Goal: Information Seeking & Learning: Compare options

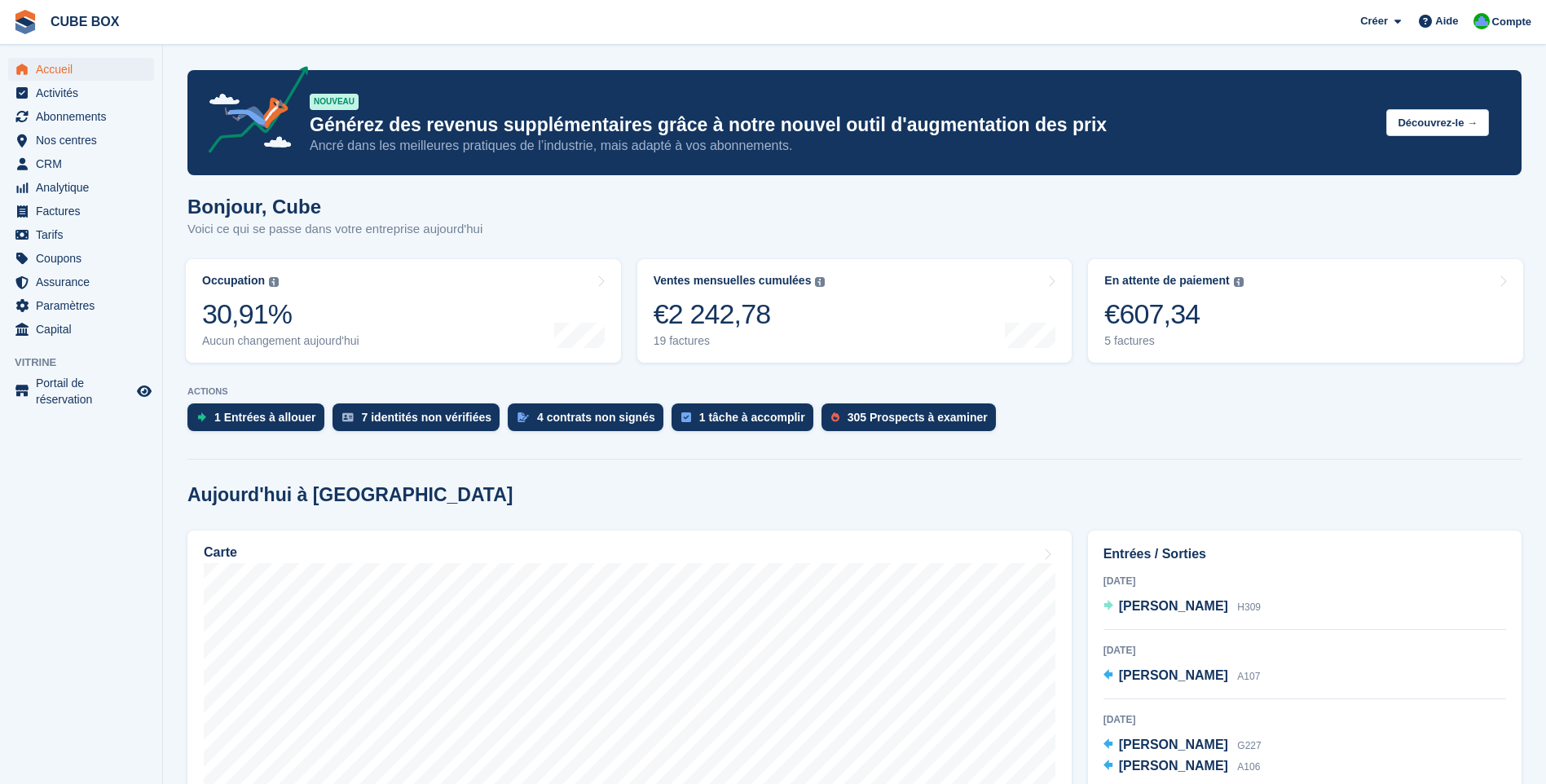
click at [81, 151] on ul "Nos centres Nos centres" at bounding box center [81, 140] width 162 height 23
click at [81, 143] on span "Nos centres" at bounding box center [85, 140] width 98 height 22
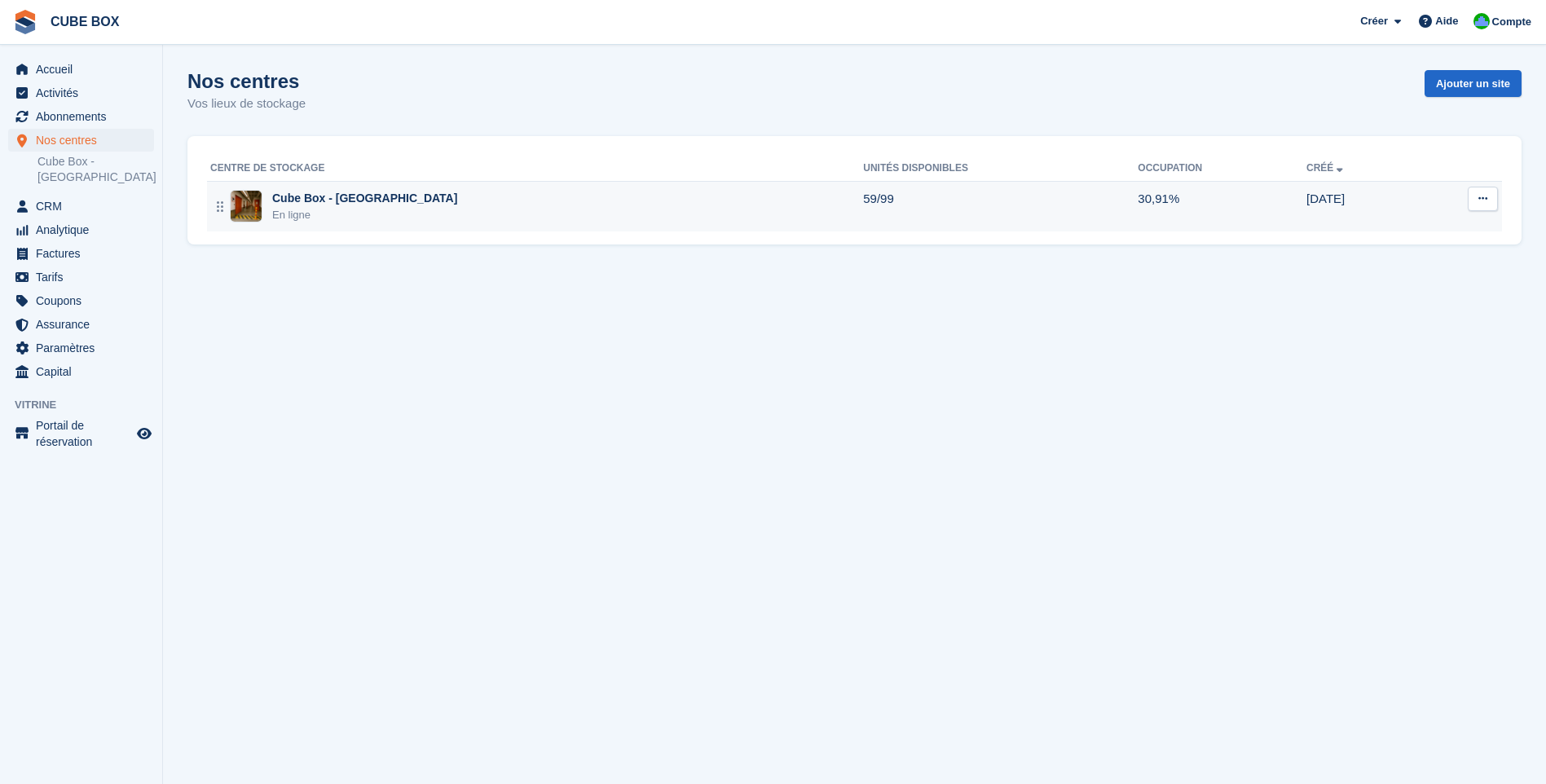
click at [356, 209] on div "En ligne" at bounding box center [365, 215] width 185 height 17
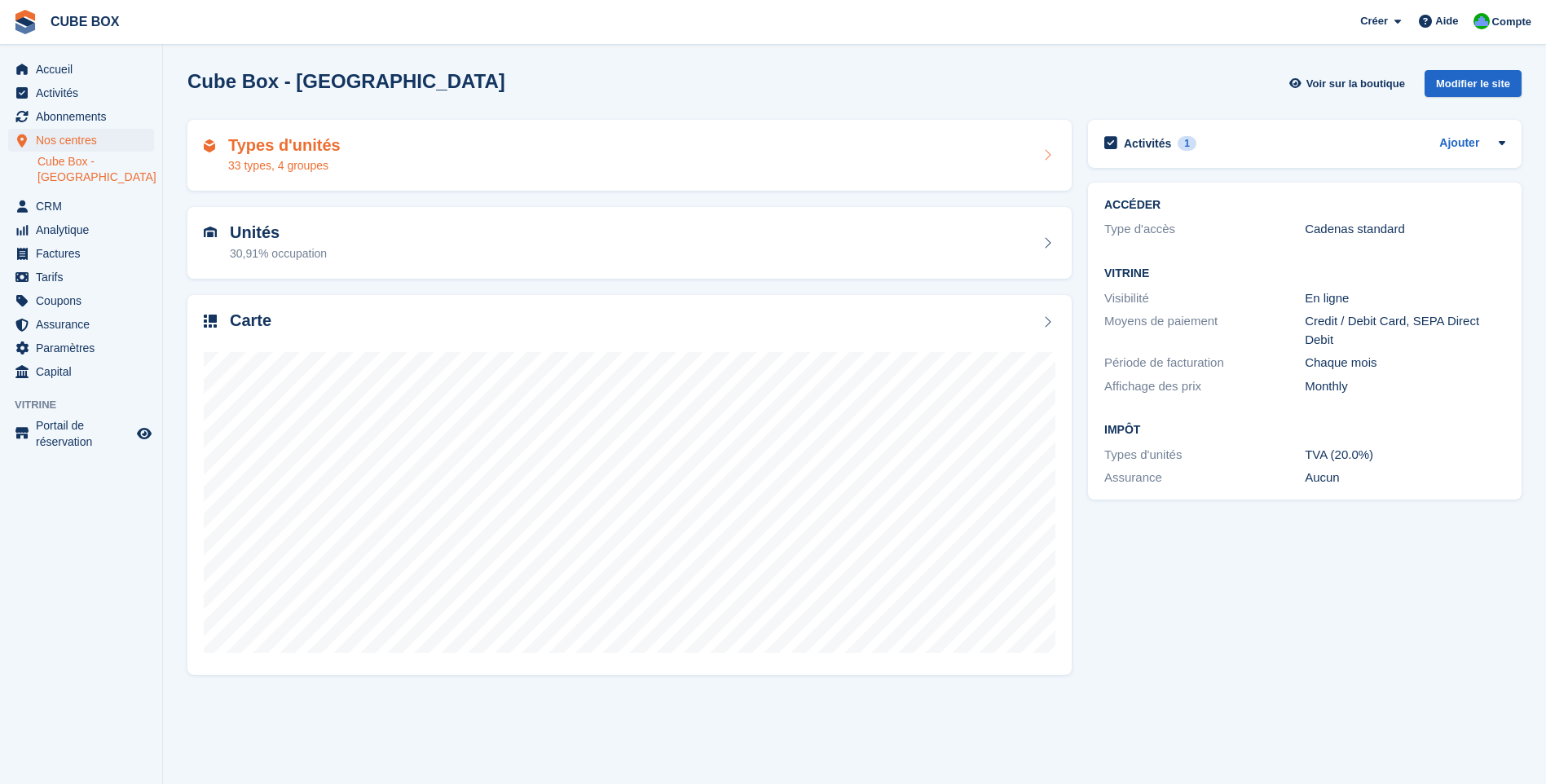
click at [356, 174] on div "Types d'unités 33 types, 4 groupes" at bounding box center [630, 155] width 884 height 71
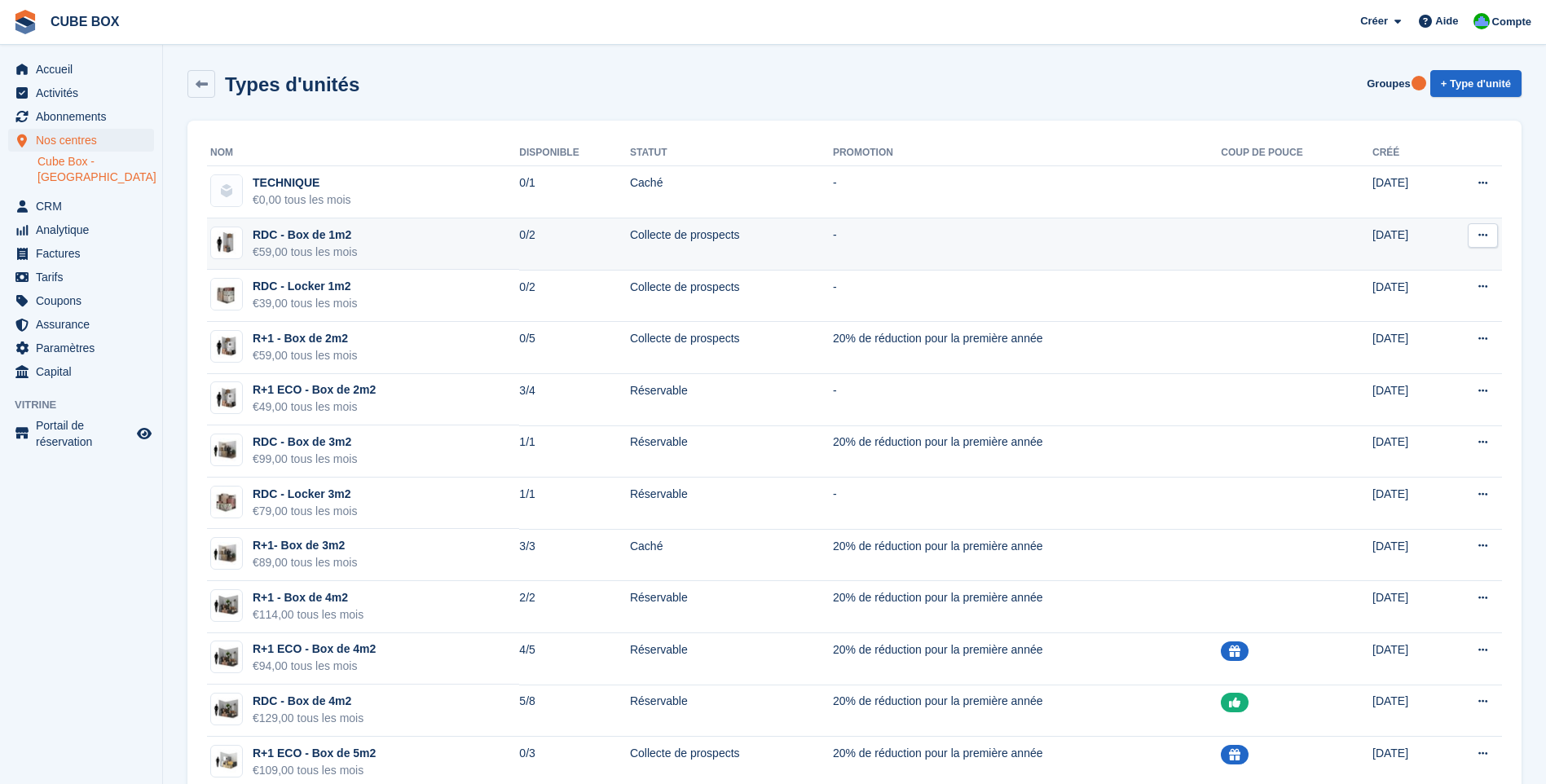
click at [369, 246] on td "RDC - Box de 1m2 €59,00 tous les mois" at bounding box center [363, 244] width 312 height 52
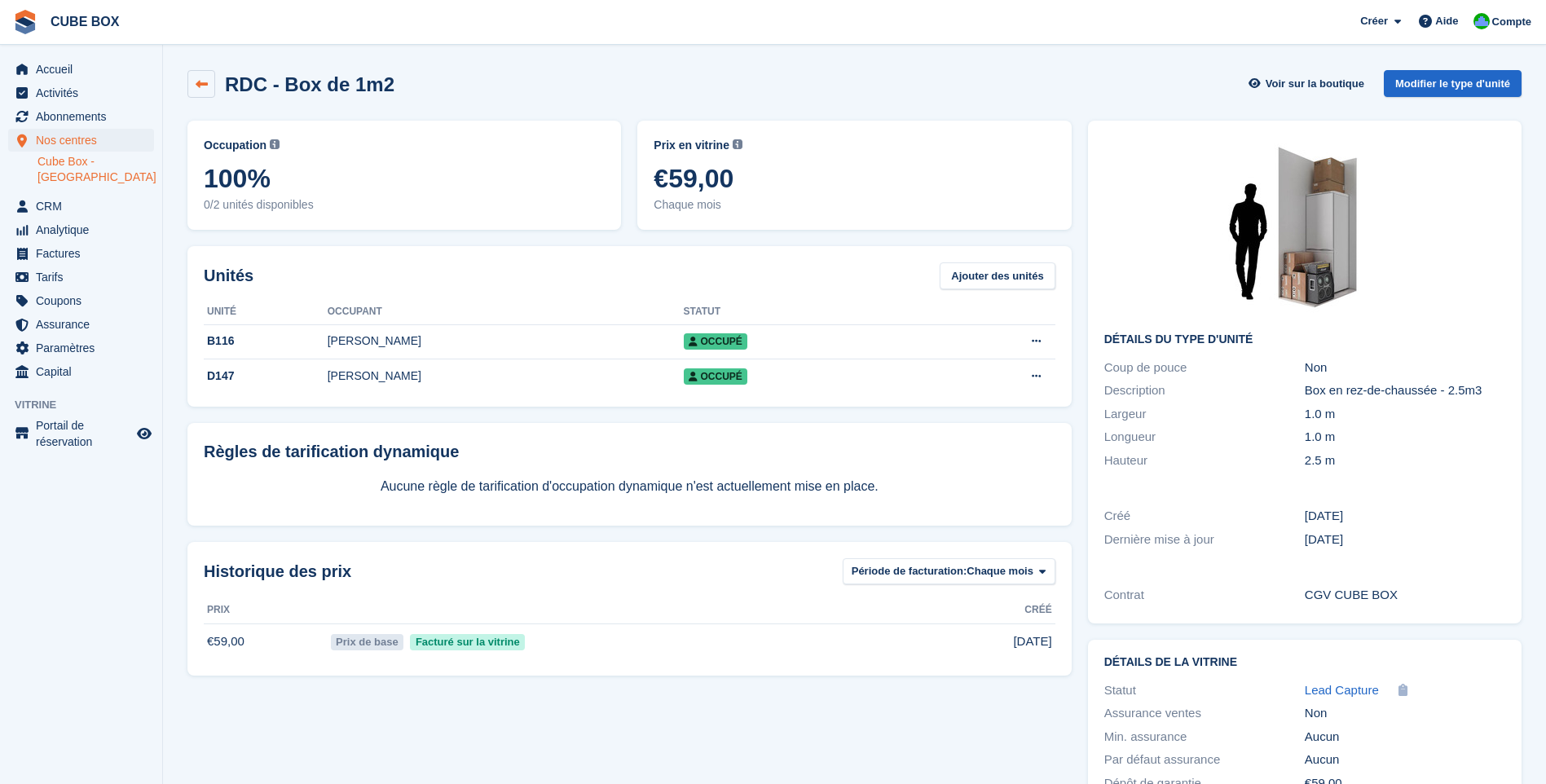
click at [192, 93] on link at bounding box center [201, 83] width 27 height 27
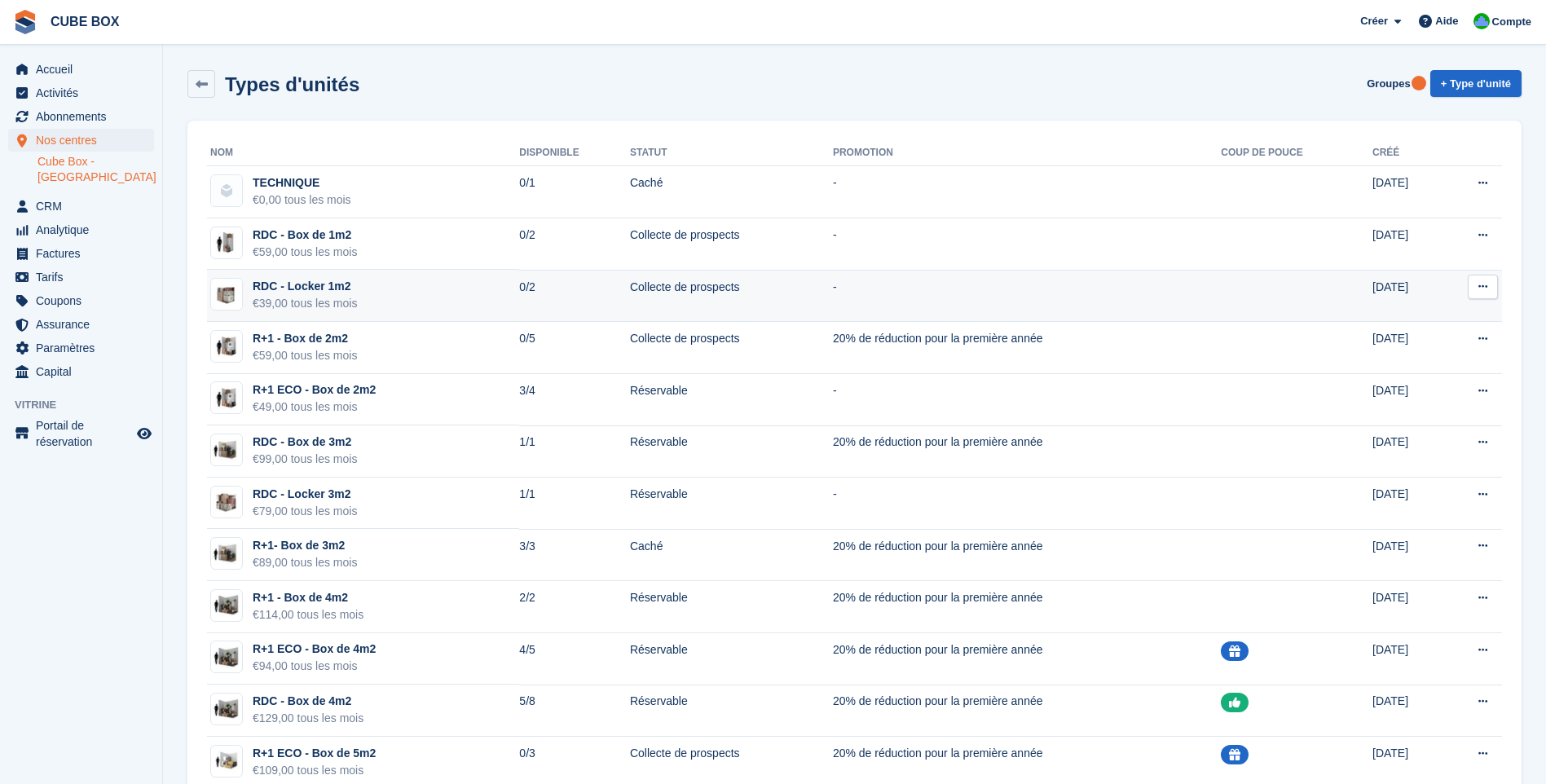
click at [341, 301] on div "€39,00 tous les mois" at bounding box center [305, 303] width 105 height 17
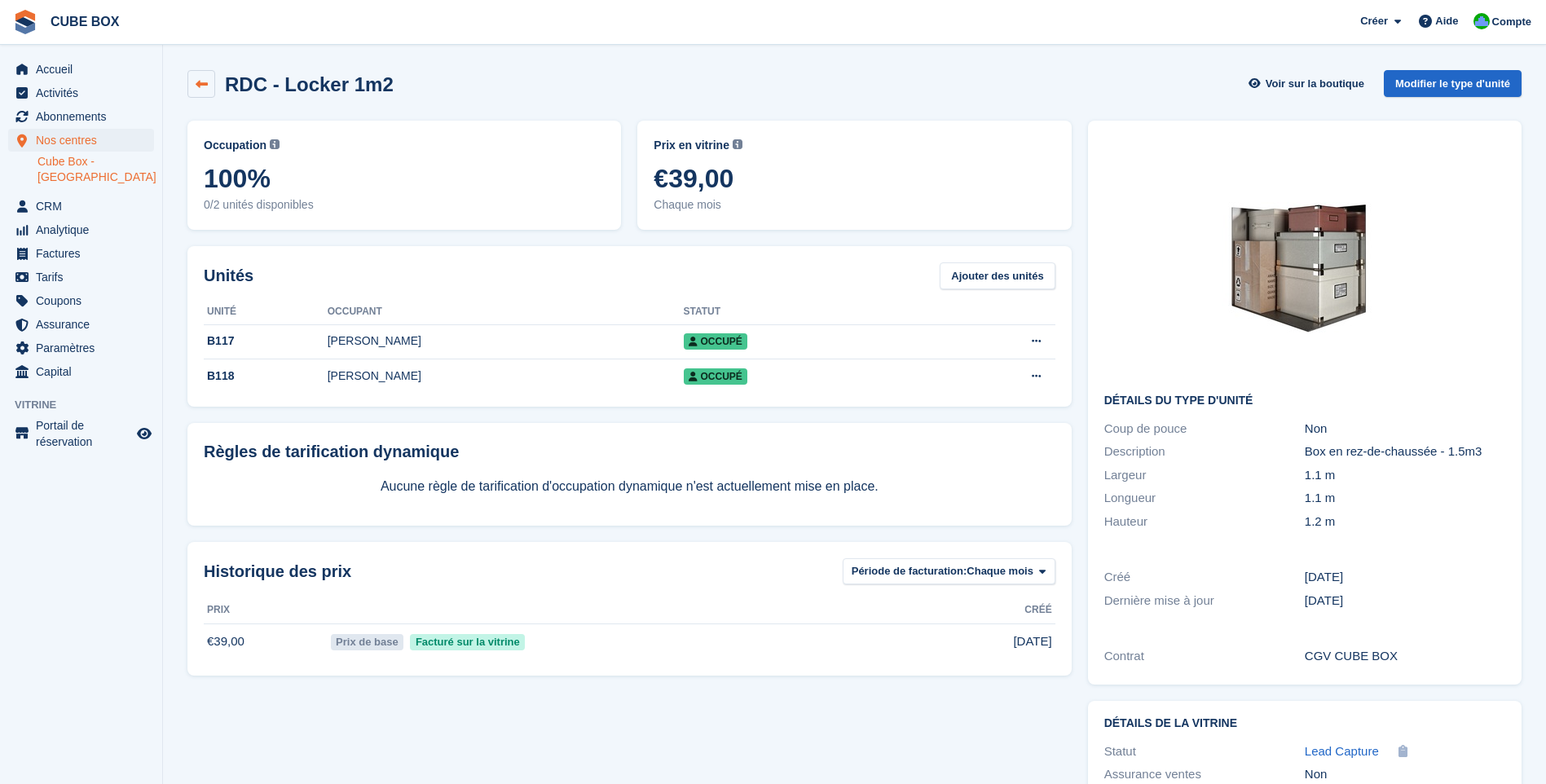
click at [193, 86] on link at bounding box center [201, 83] width 27 height 27
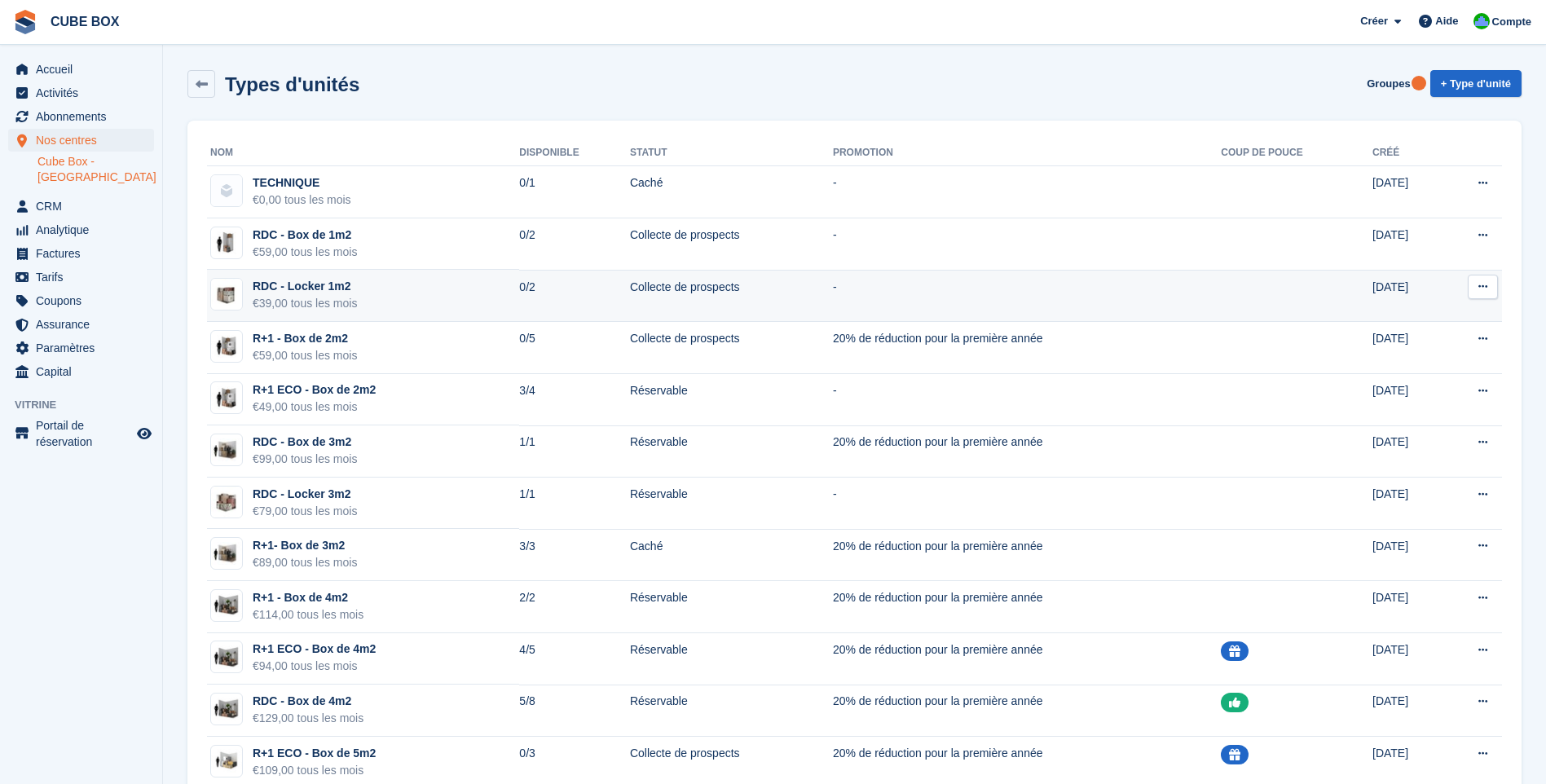
click at [348, 303] on div "€39,00 tous les mois" at bounding box center [305, 303] width 105 height 17
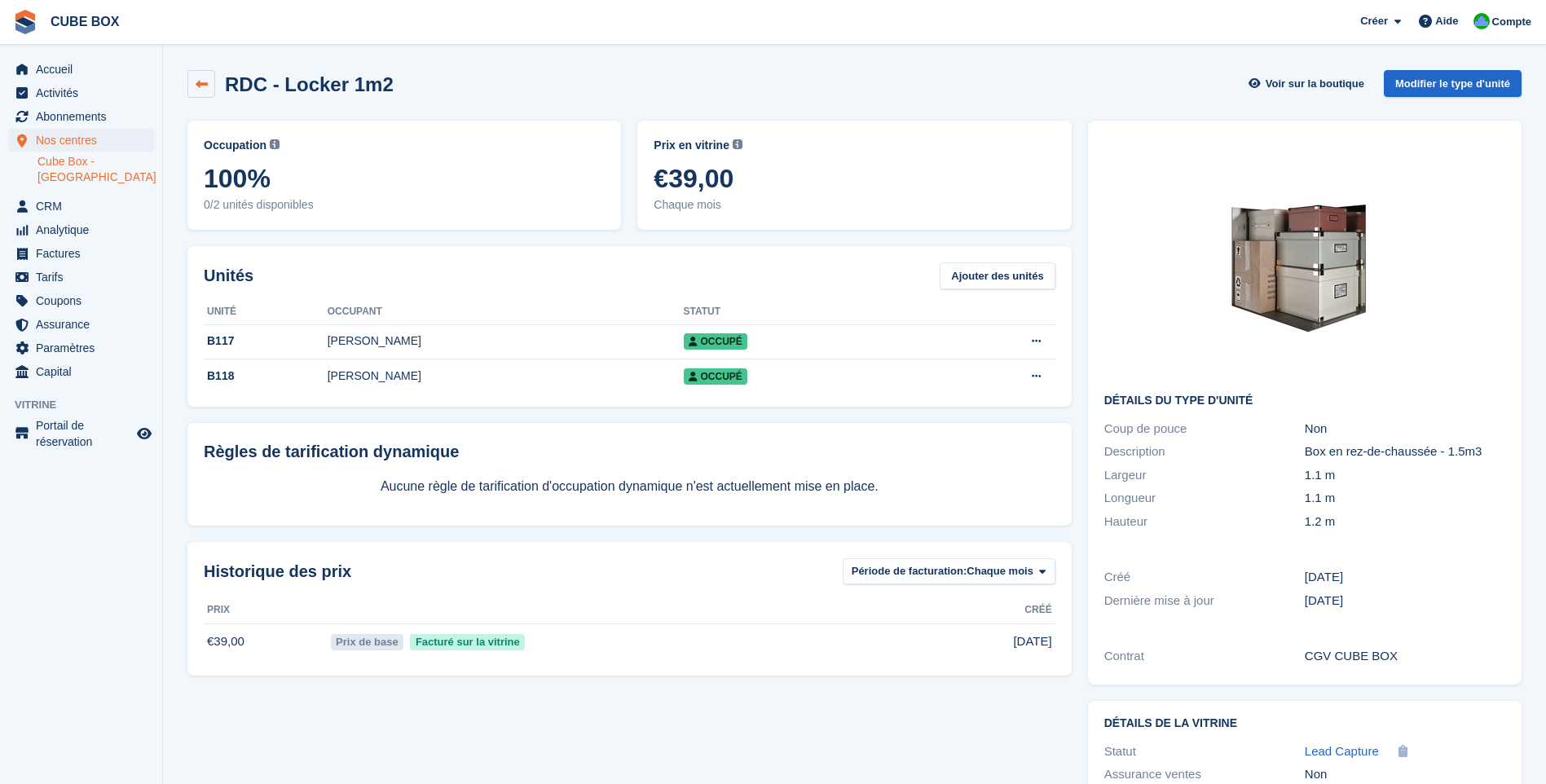
click at [208, 84] on link at bounding box center [201, 83] width 27 height 27
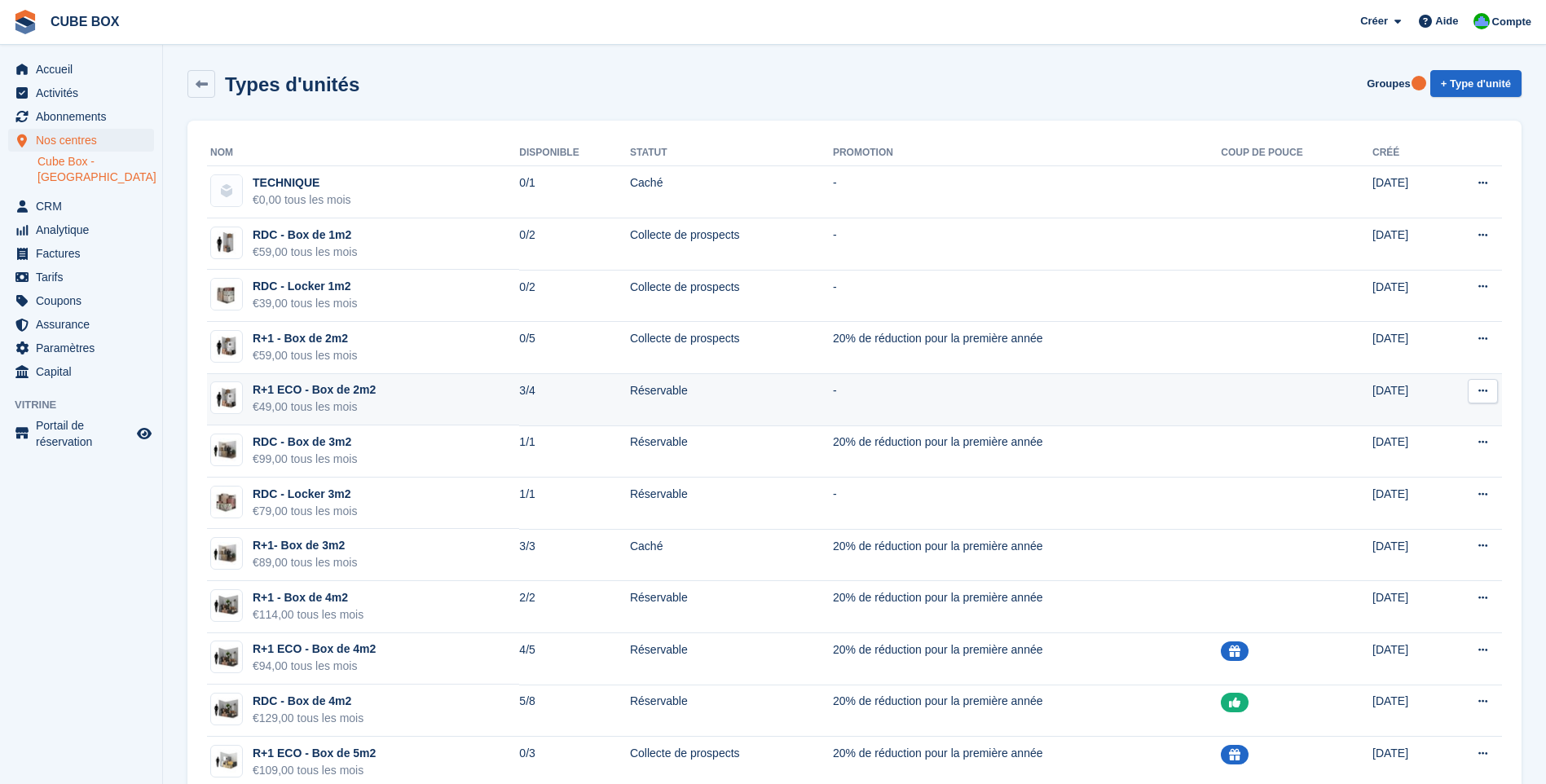
click at [332, 400] on div "€49,00 tous les mois" at bounding box center [314, 407] width 123 height 17
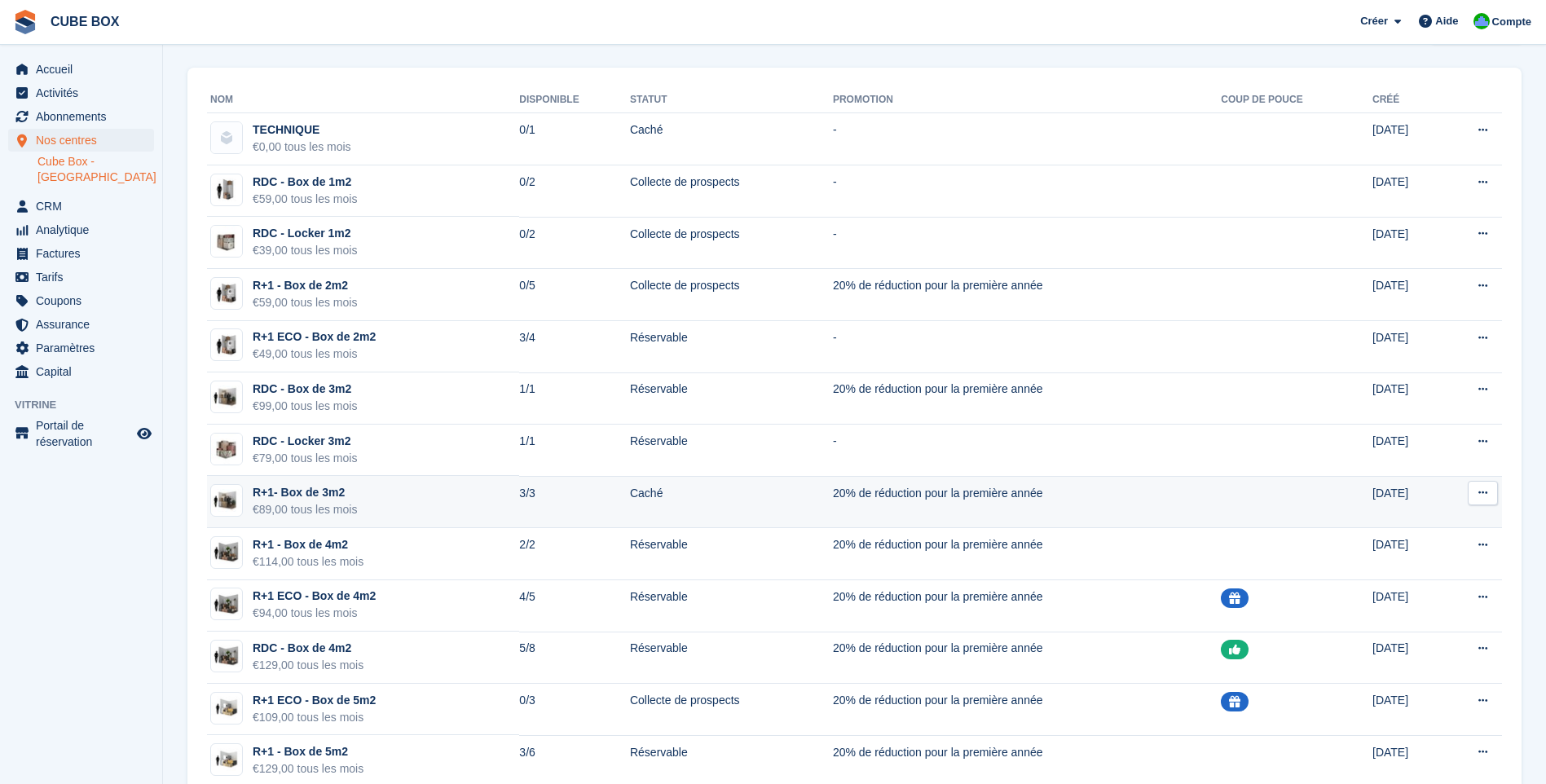
scroll to position [81, 0]
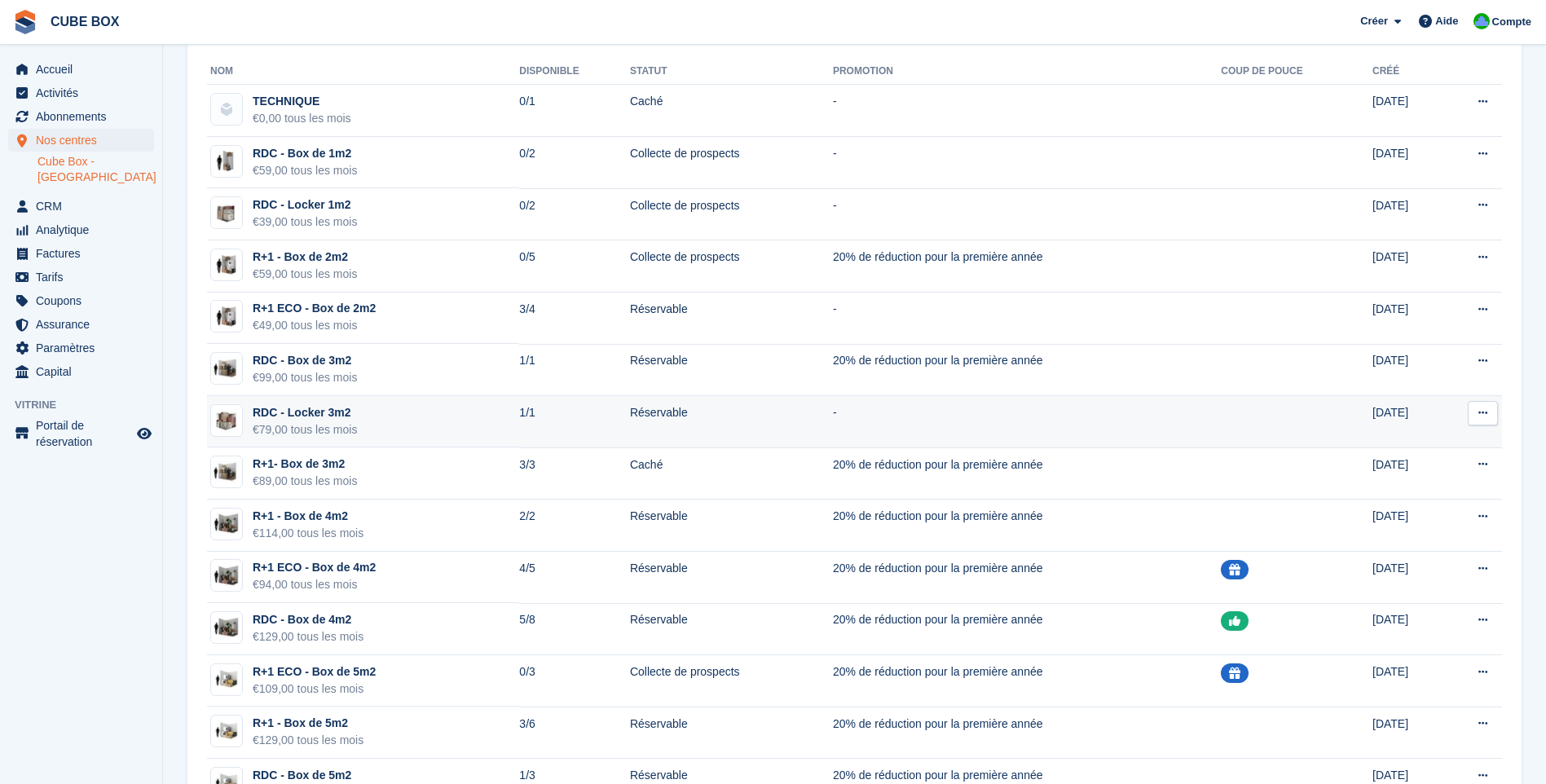
click at [346, 432] on div "€79,00 tous les mois" at bounding box center [305, 429] width 105 height 17
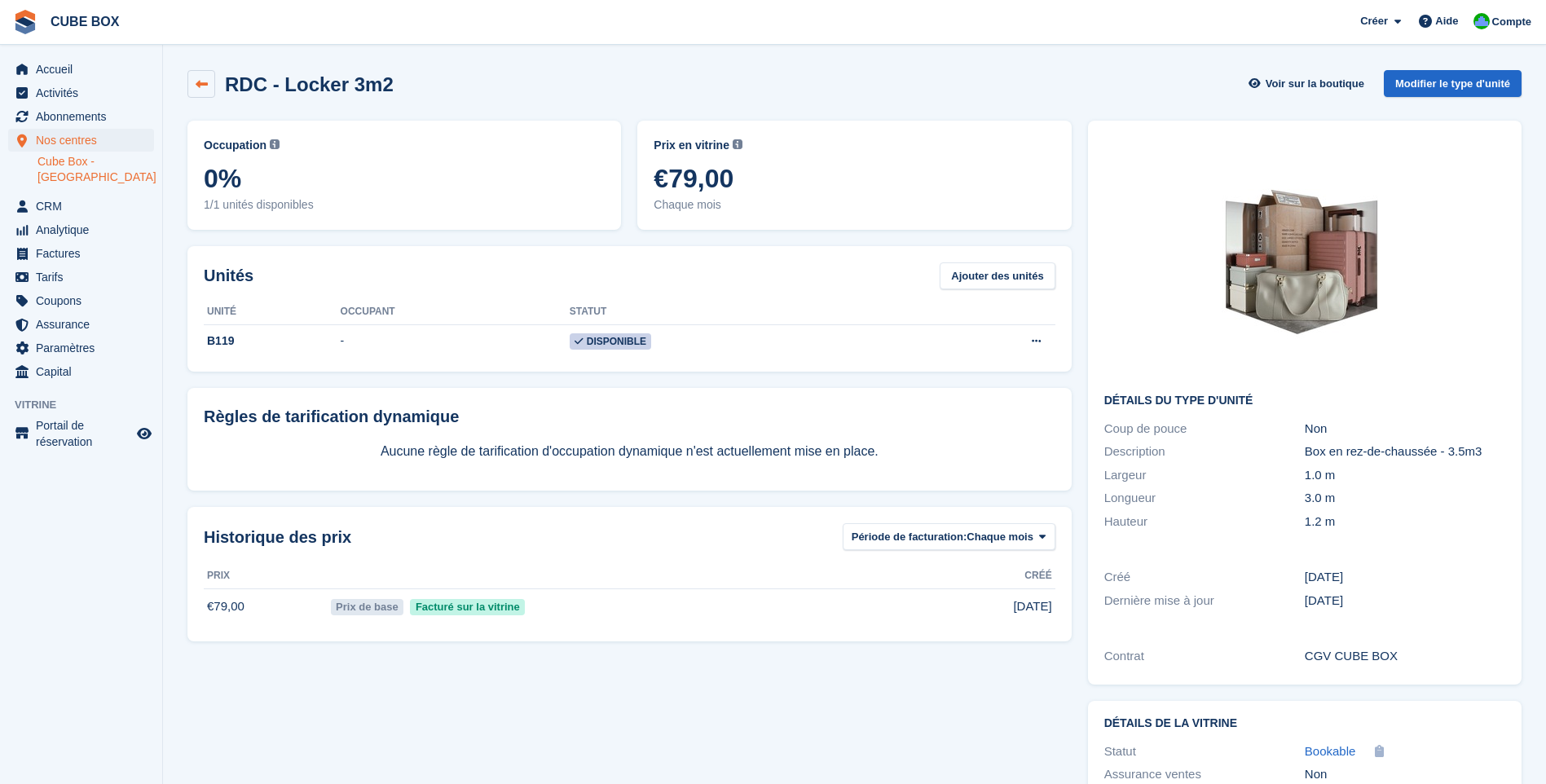
click at [192, 90] on link at bounding box center [201, 83] width 27 height 27
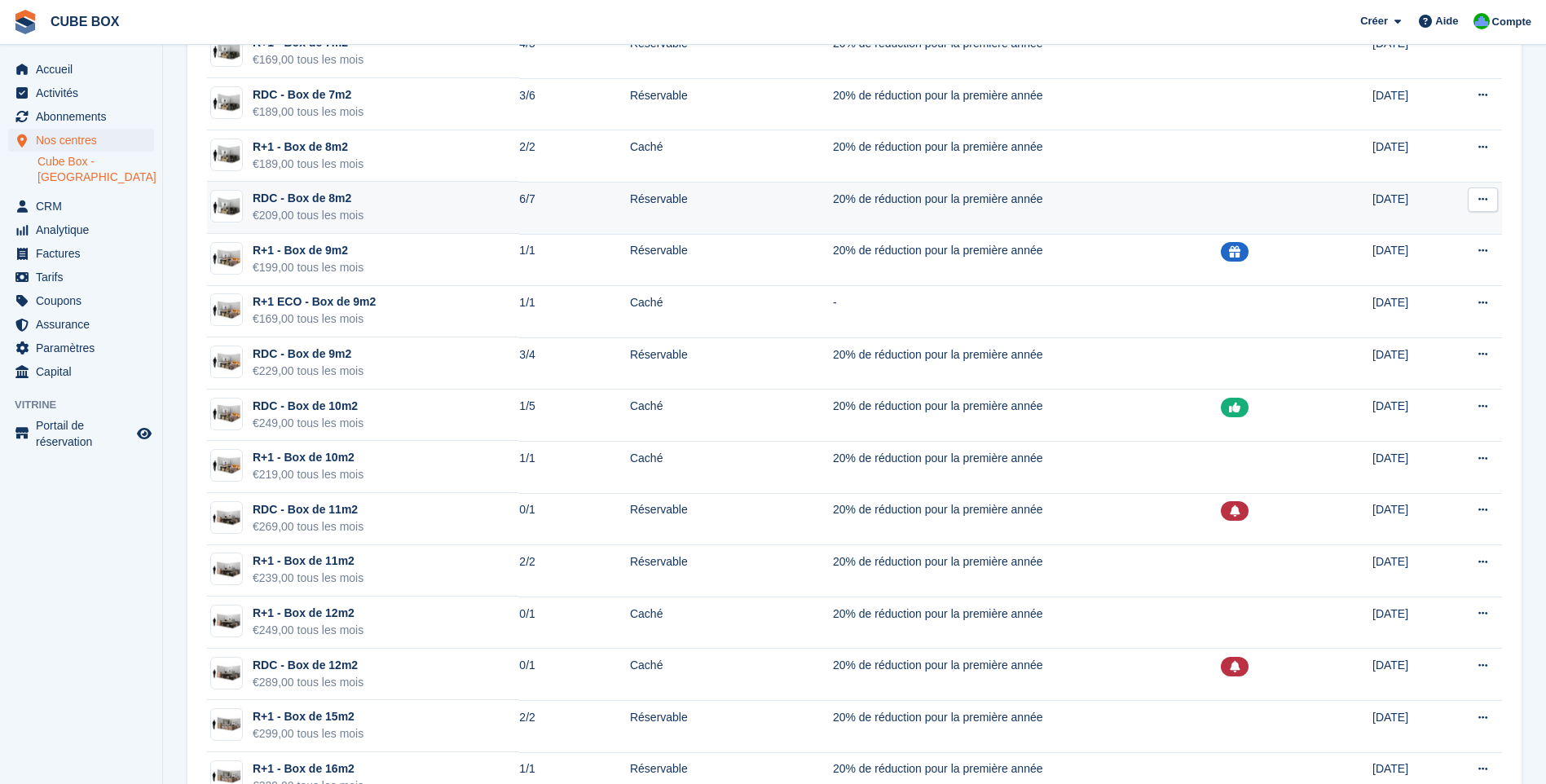
scroll to position [978, 0]
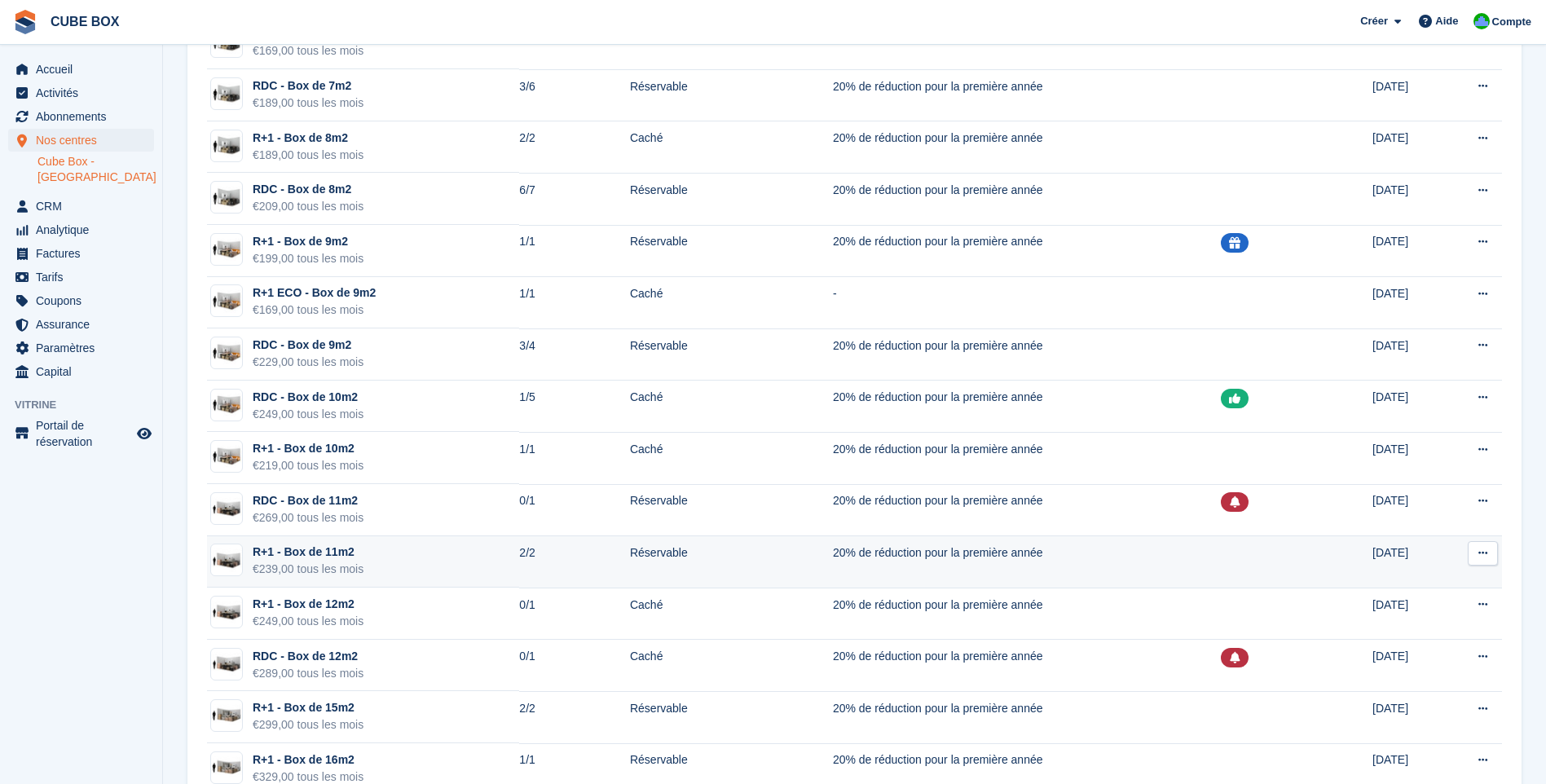
click at [358, 564] on div "€239,00 tous les mois" at bounding box center [307, 569] width 110 height 17
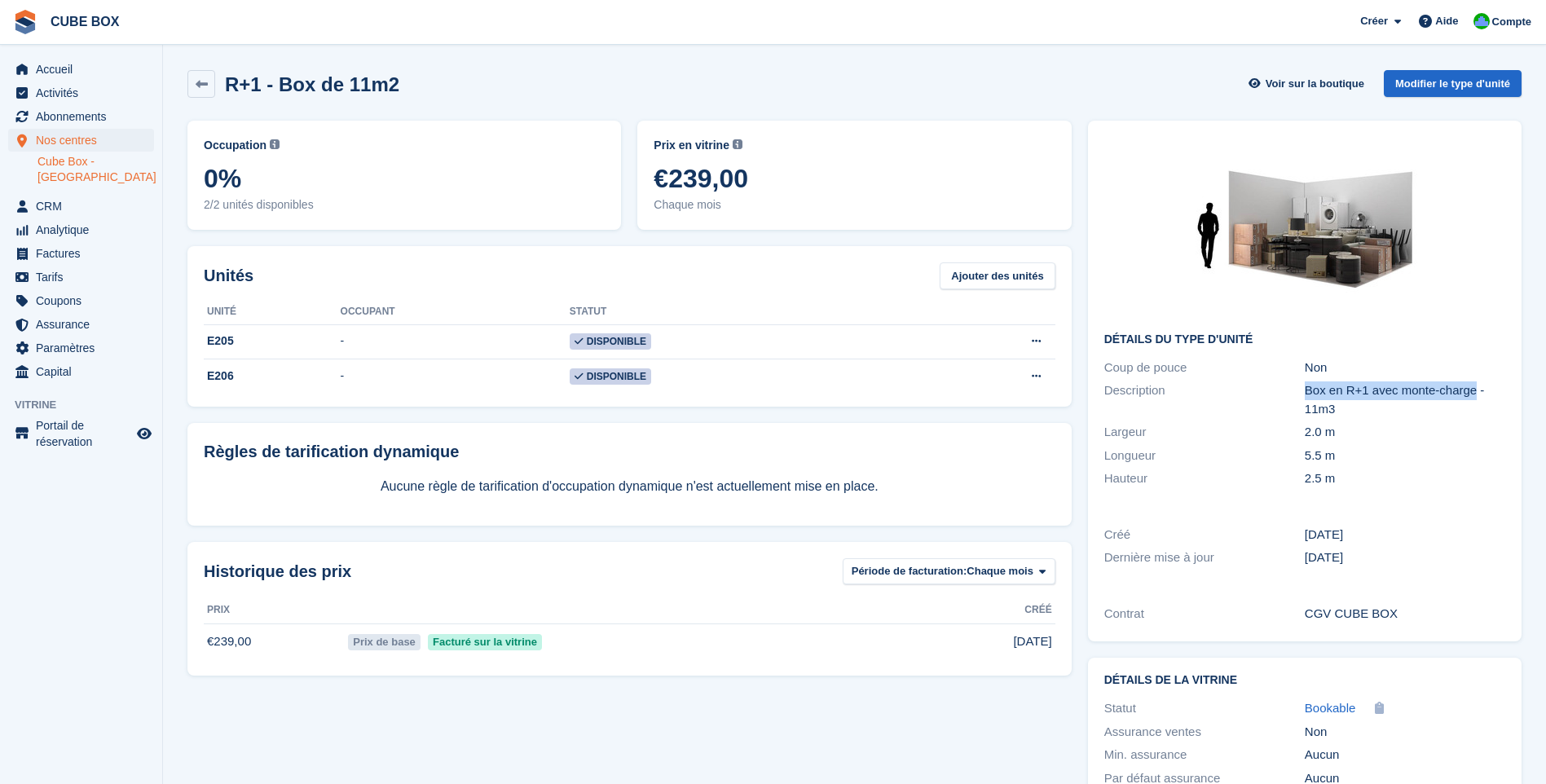
drag, startPoint x: 1298, startPoint y: 393, endPoint x: 1475, endPoint y: 392, distance: 177.0
click at [1475, 392] on div "Description Box en R+1 avec monte-charge - 11m3" at bounding box center [1304, 399] width 401 height 42
drag, startPoint x: 1475, startPoint y: 392, endPoint x: 1433, endPoint y: 465, distance: 84.2
click at [1433, 465] on div "Longueur 5.5 m" at bounding box center [1304, 456] width 401 height 23
drag, startPoint x: 665, startPoint y: 182, endPoint x: 860, endPoint y: 184, distance: 195.0
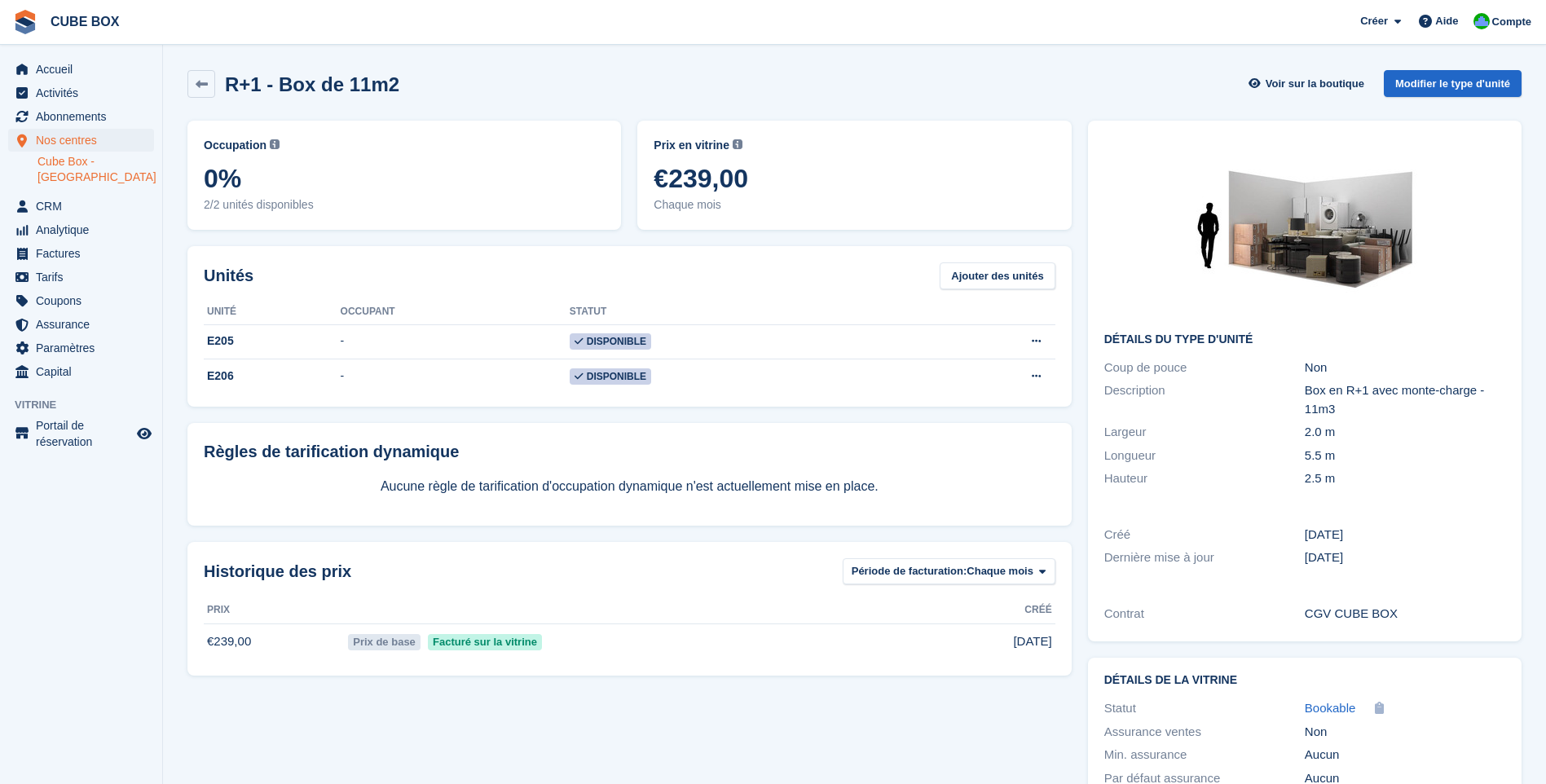
click at [860, 184] on span "€239,00" at bounding box center [854, 178] width 401 height 29
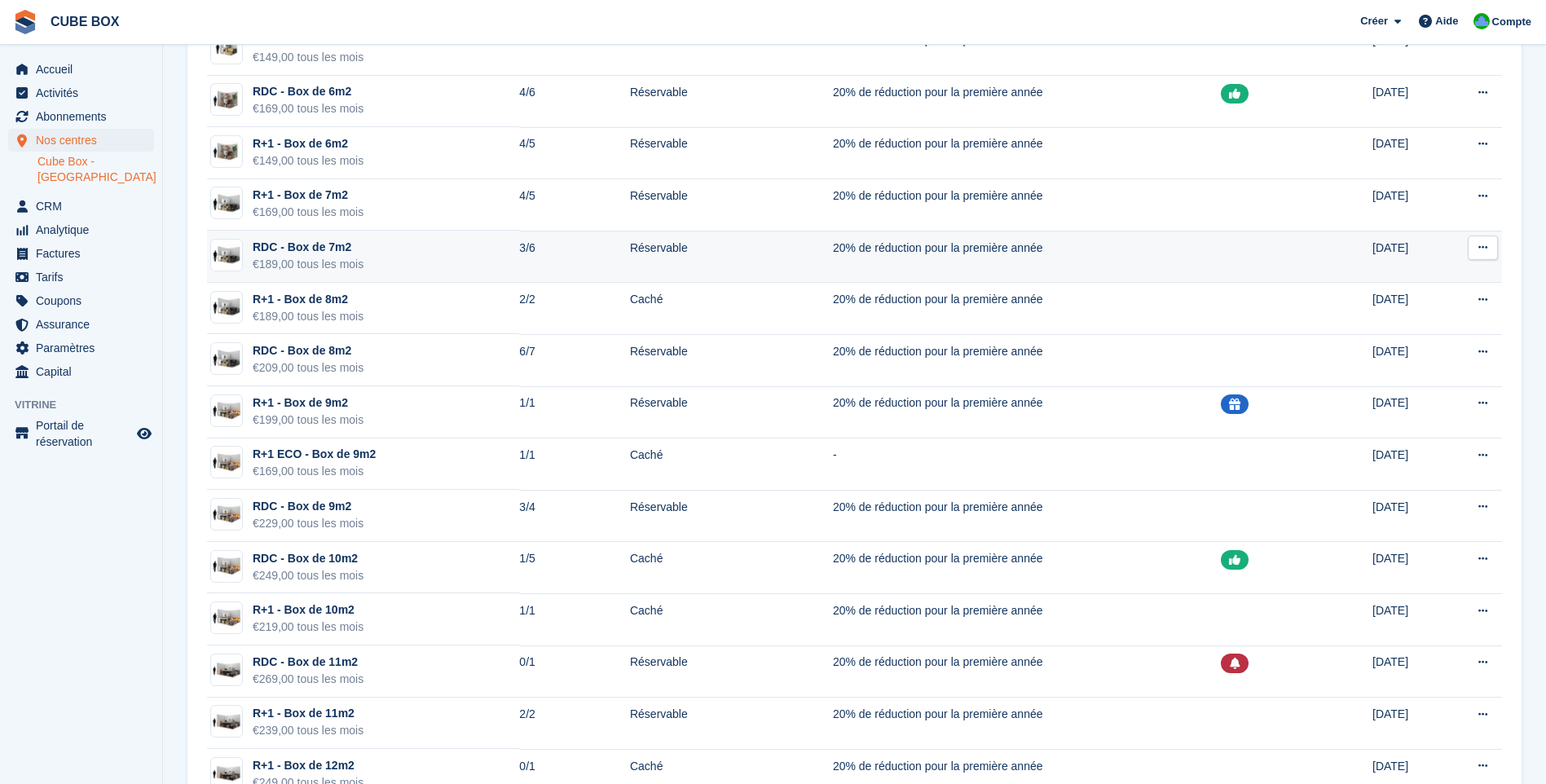
scroll to position [815, 0]
click at [443, 262] on td "RDC - Box de 7m2 €189,00 tous les mois" at bounding box center [363, 258] width 312 height 52
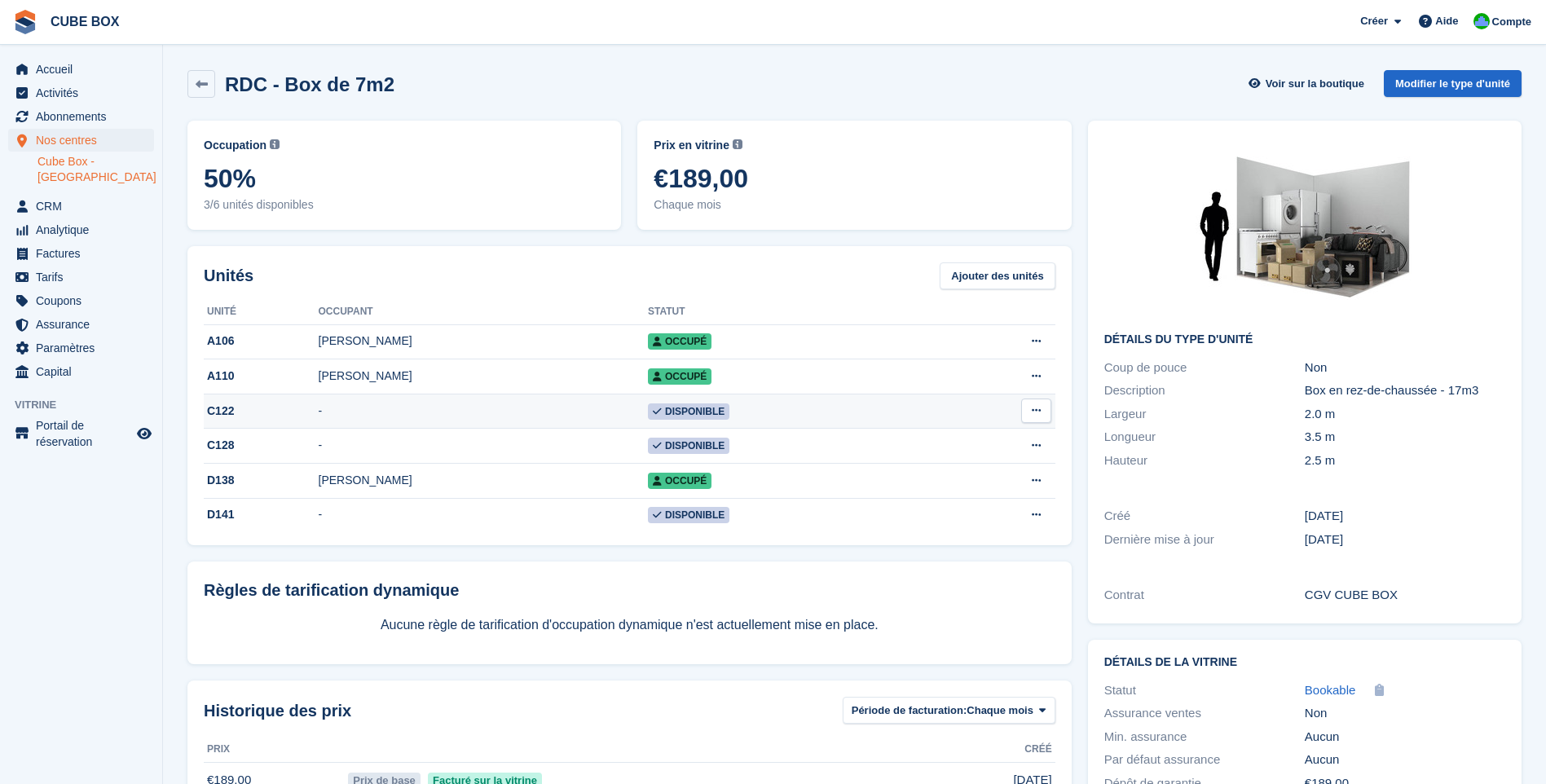
click at [441, 412] on td "-" at bounding box center [483, 411] width 329 height 35
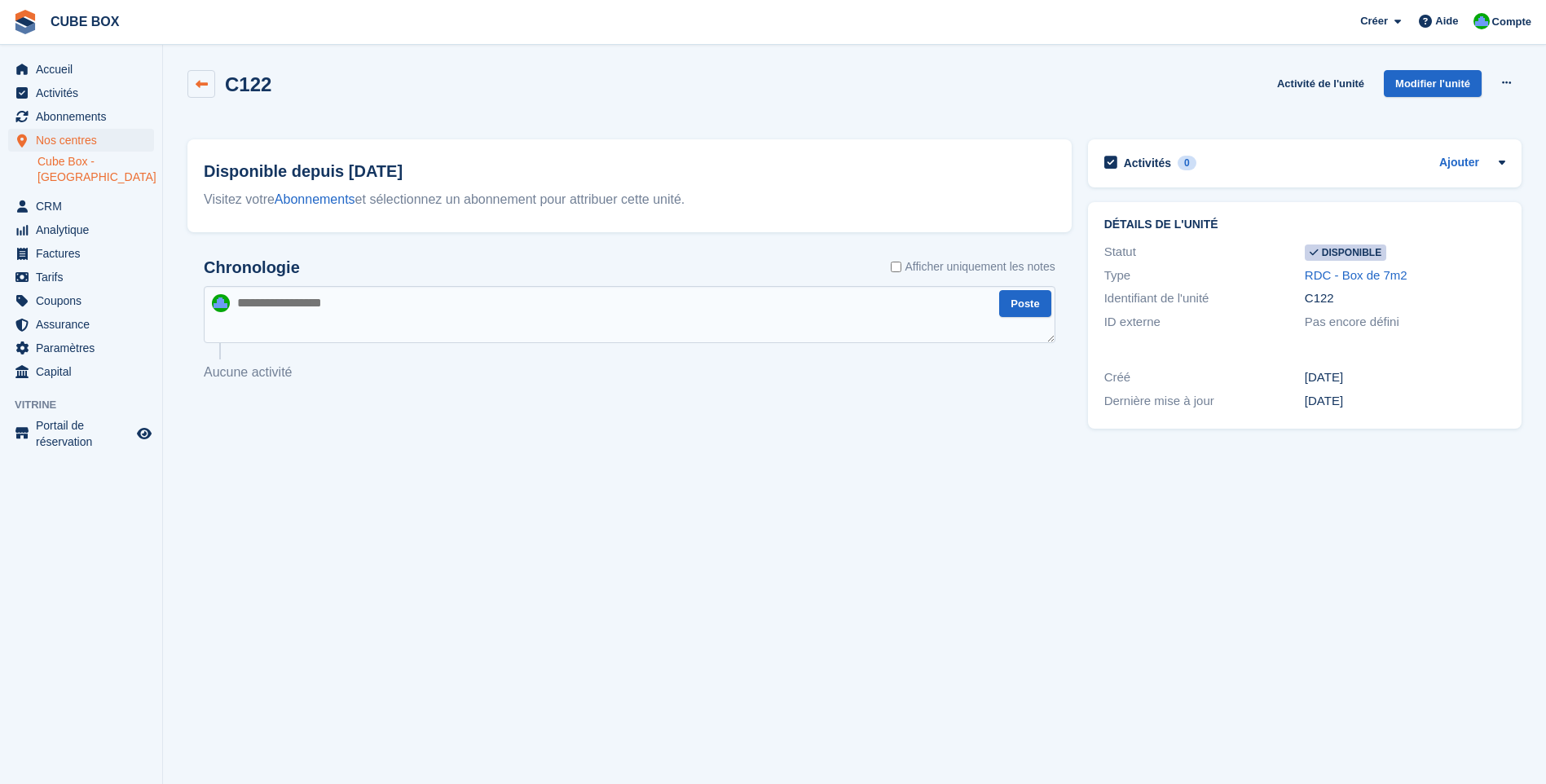
click at [203, 79] on icon at bounding box center [201, 84] width 12 height 12
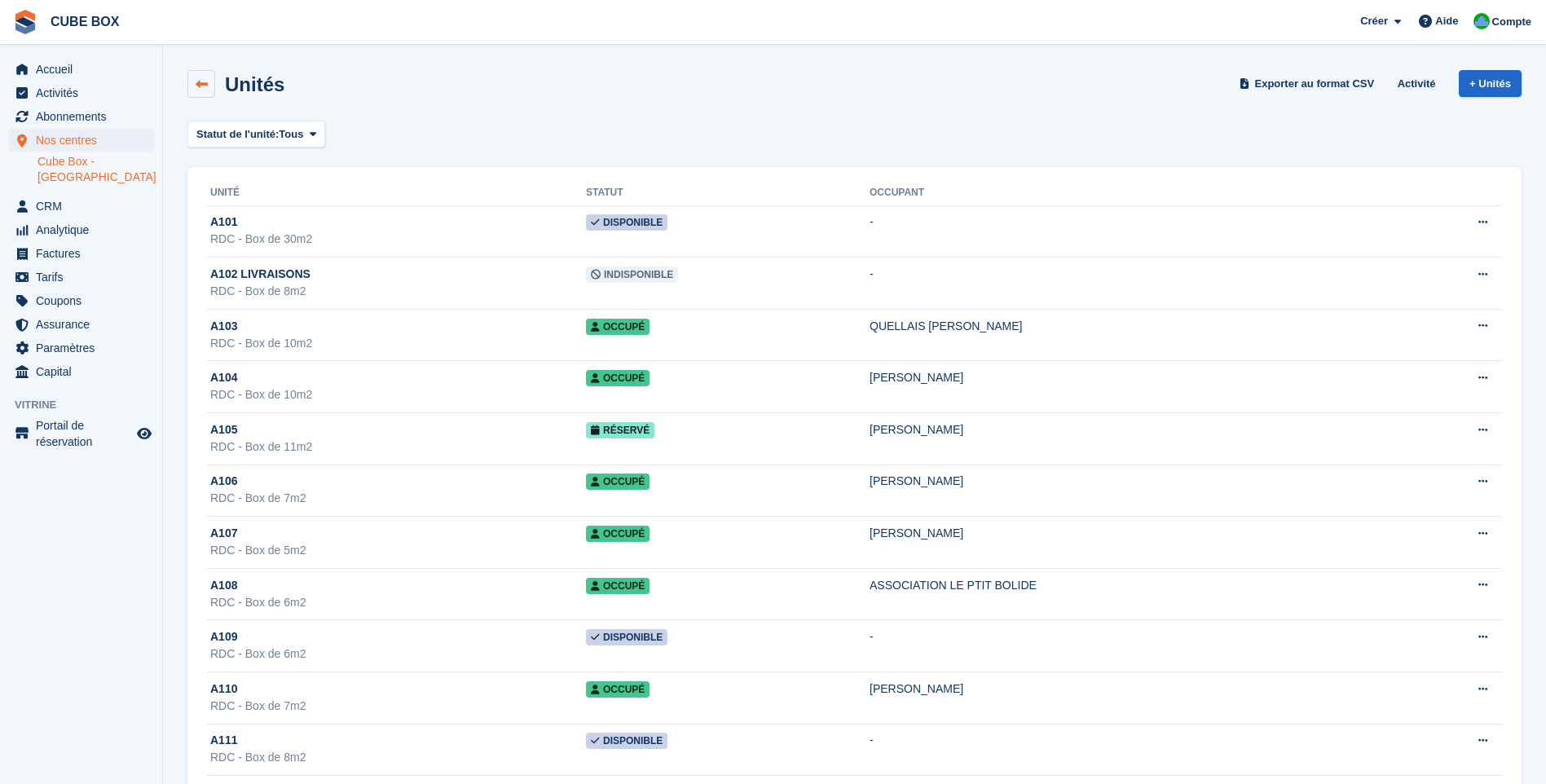
click at [201, 91] on link at bounding box center [201, 83] width 27 height 27
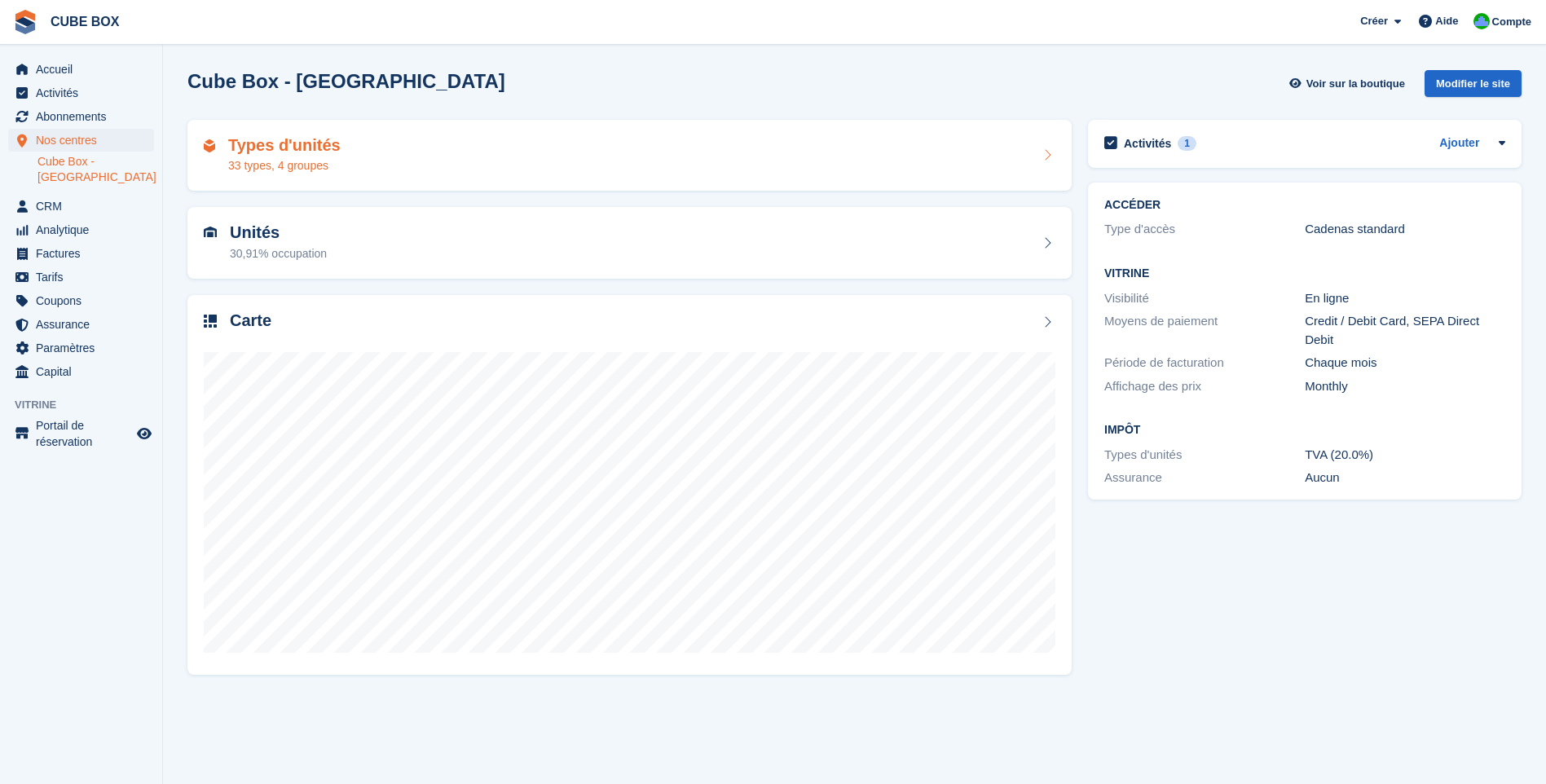
click at [292, 154] on h2 "Types d'unités" at bounding box center [284, 145] width 112 height 19
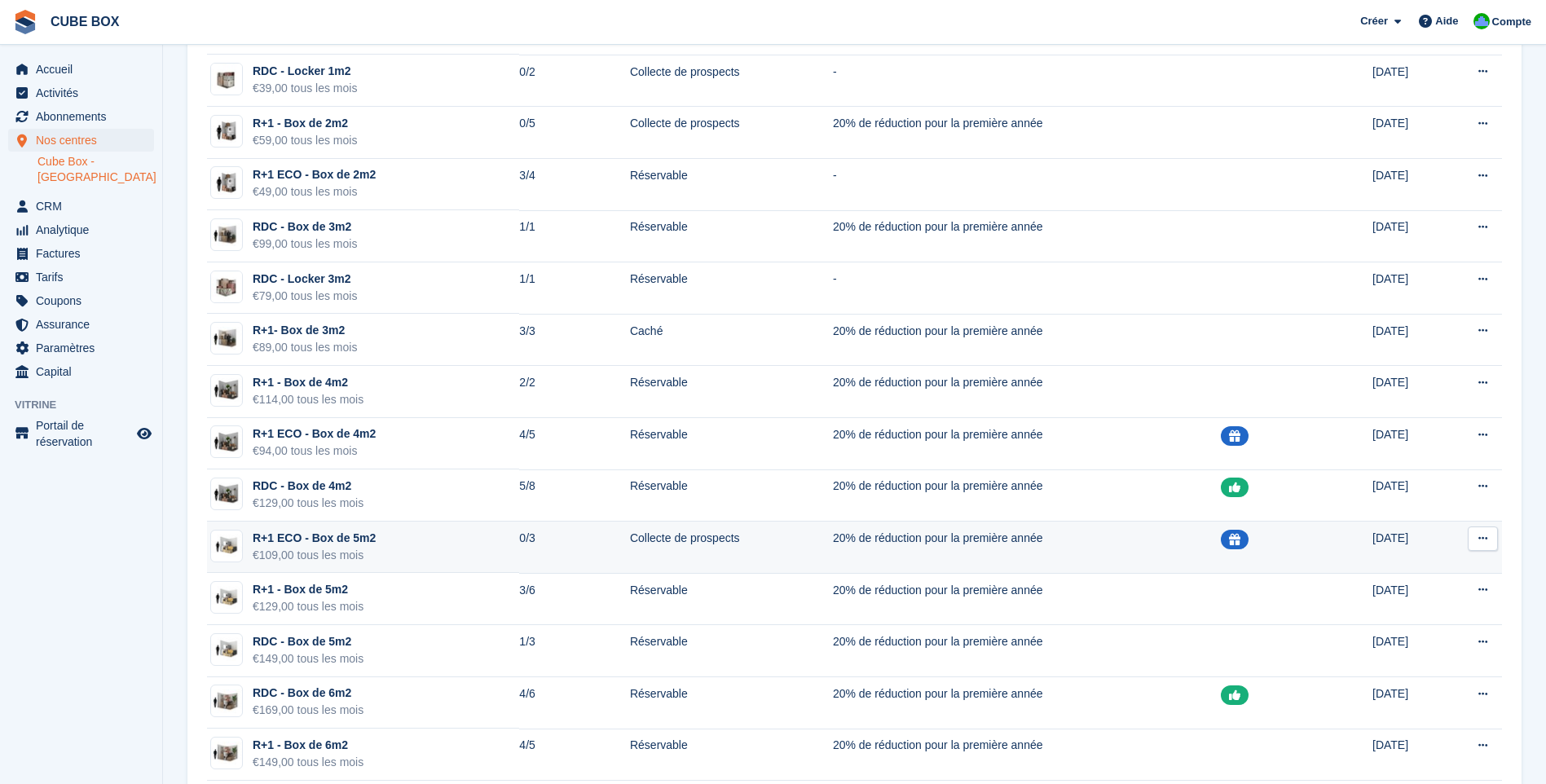
scroll to position [244, 0]
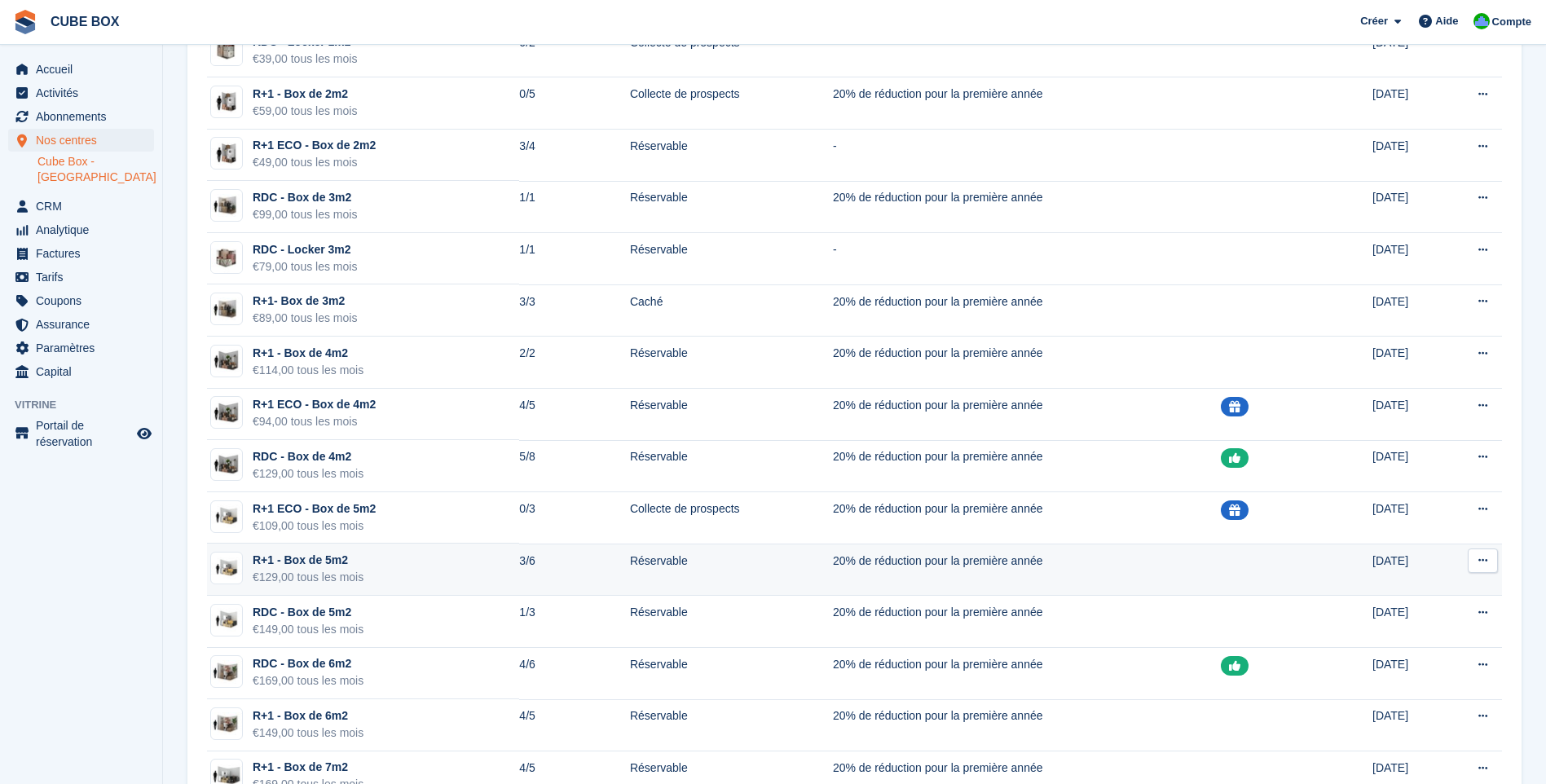
click at [453, 583] on td "R+1 - Box de 5m2 €129,00 tous les mois" at bounding box center [363, 569] width 312 height 52
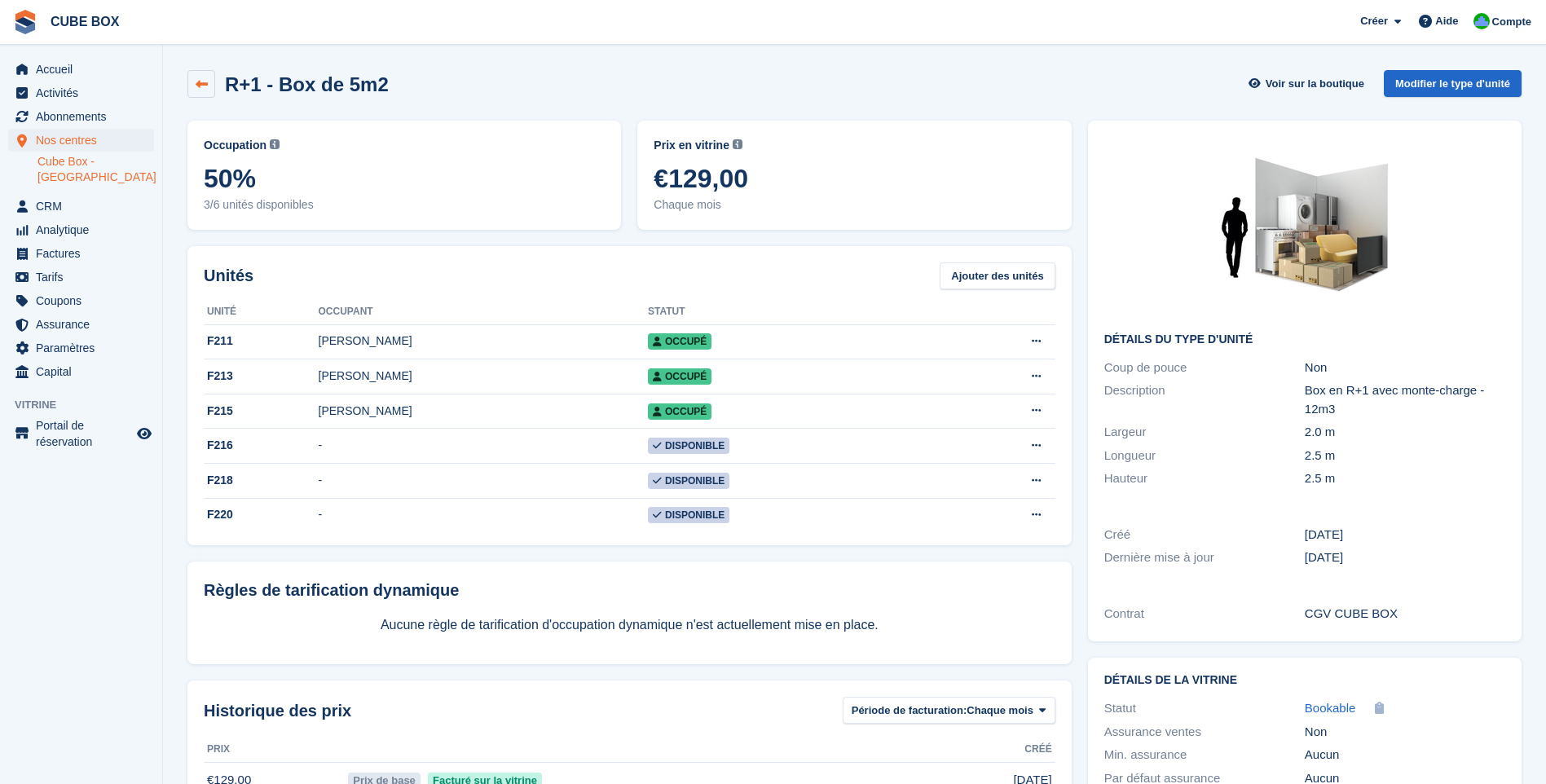
click at [195, 88] on icon at bounding box center [201, 84] width 12 height 12
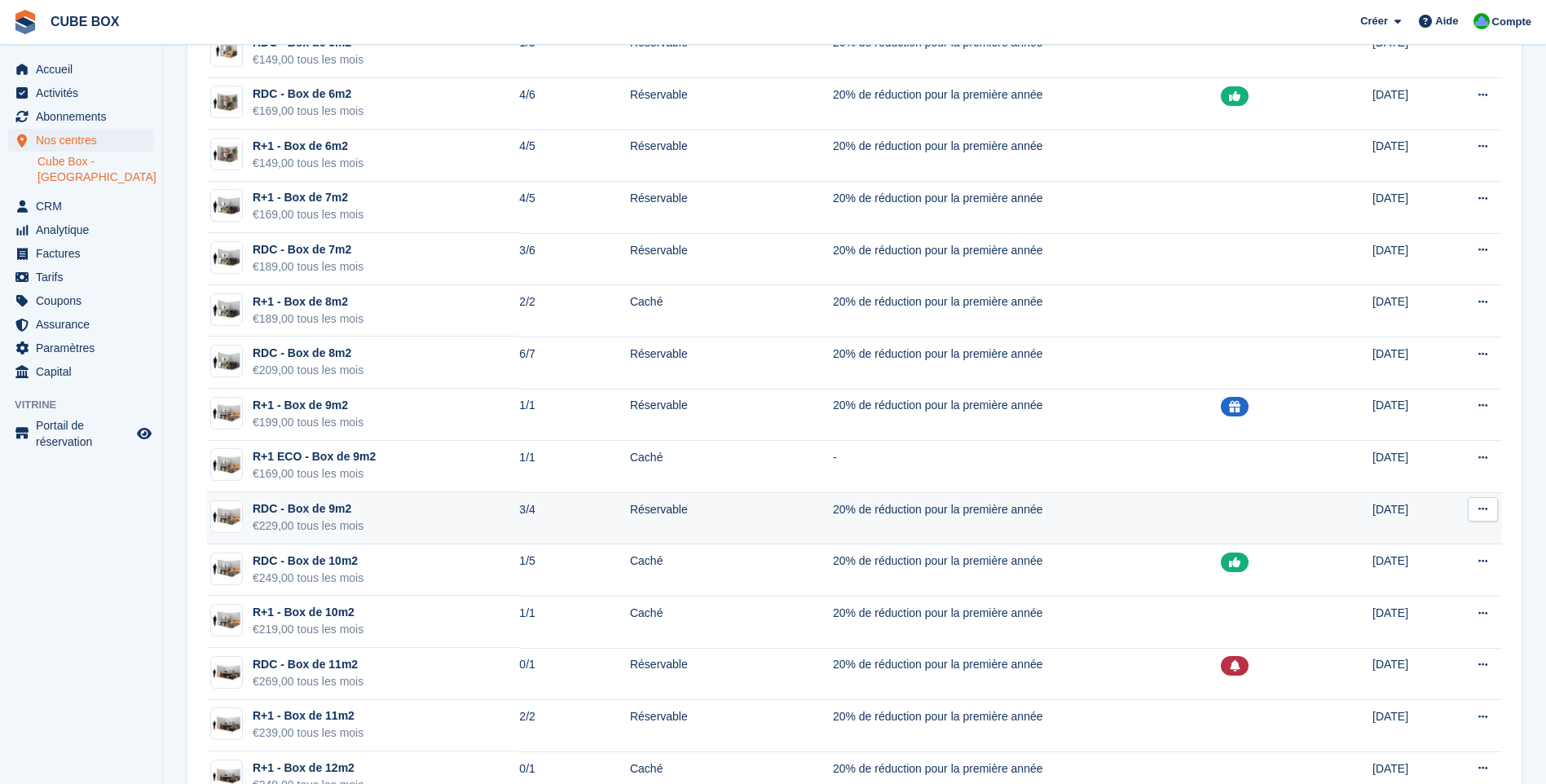
scroll to position [815, 0]
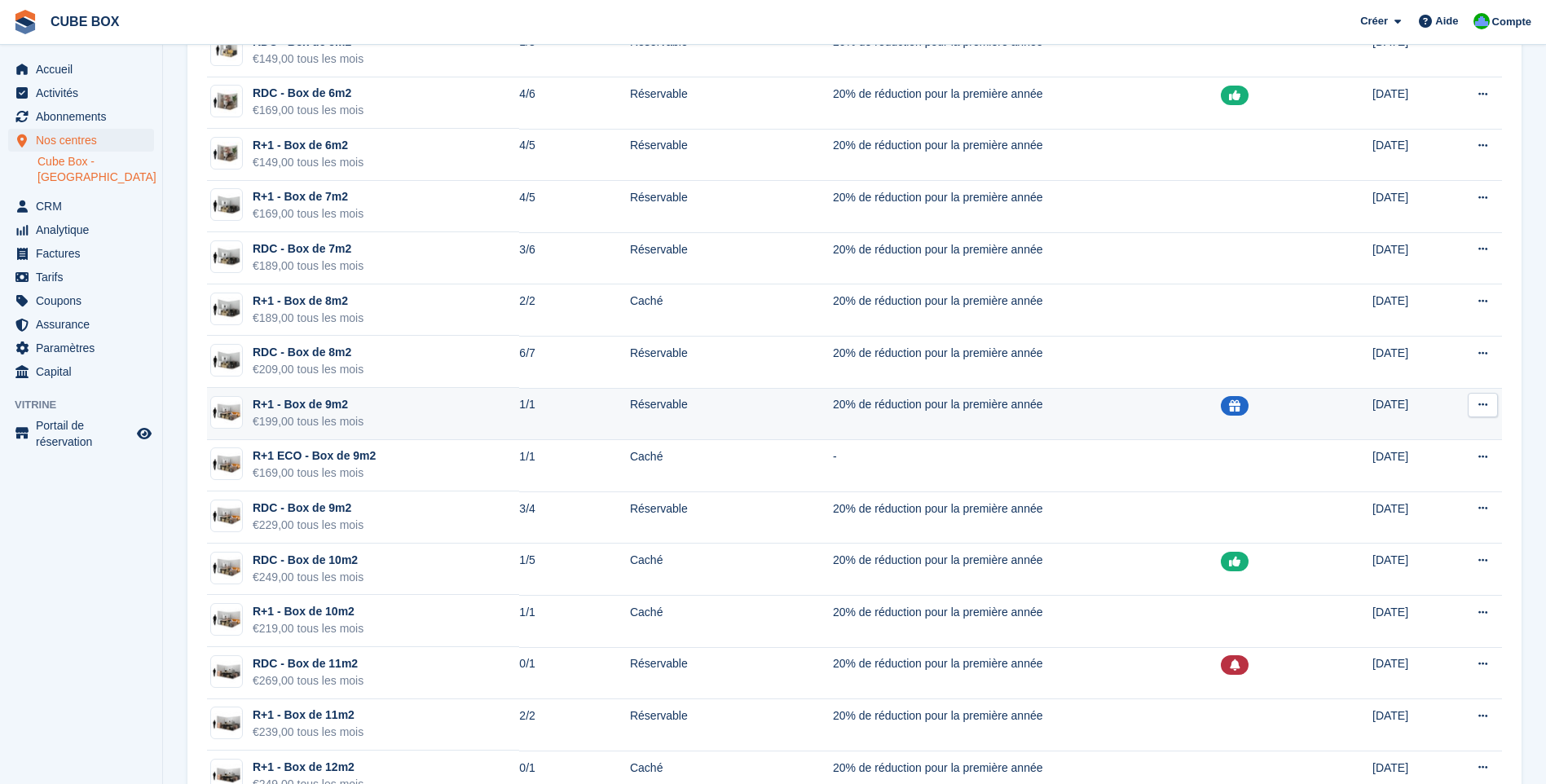
click at [411, 415] on td "R+1 - Box de 9m2 €199,00 tous les mois" at bounding box center [363, 414] width 312 height 52
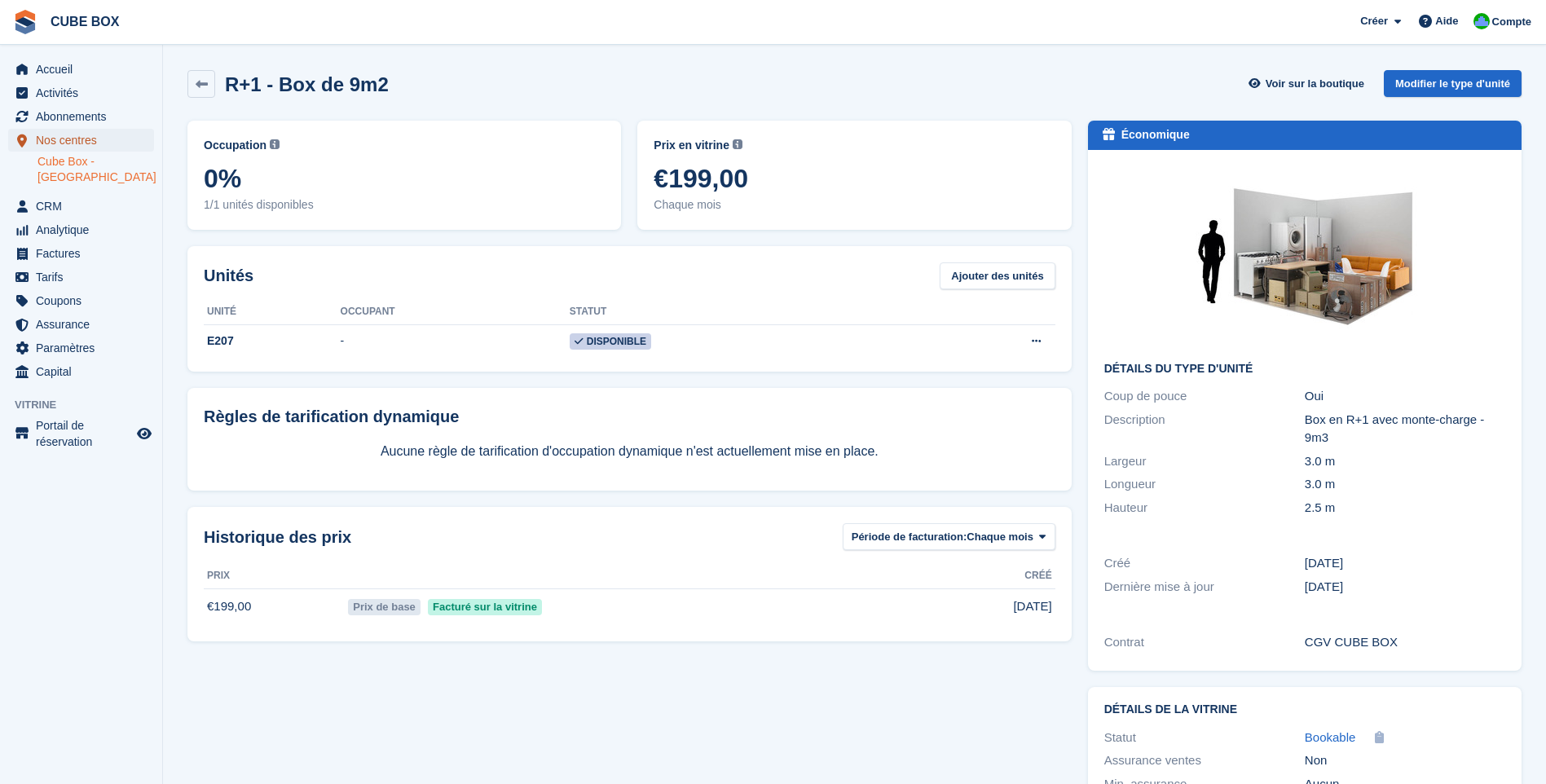
click at [81, 139] on span "Nos centres" at bounding box center [85, 140] width 98 height 22
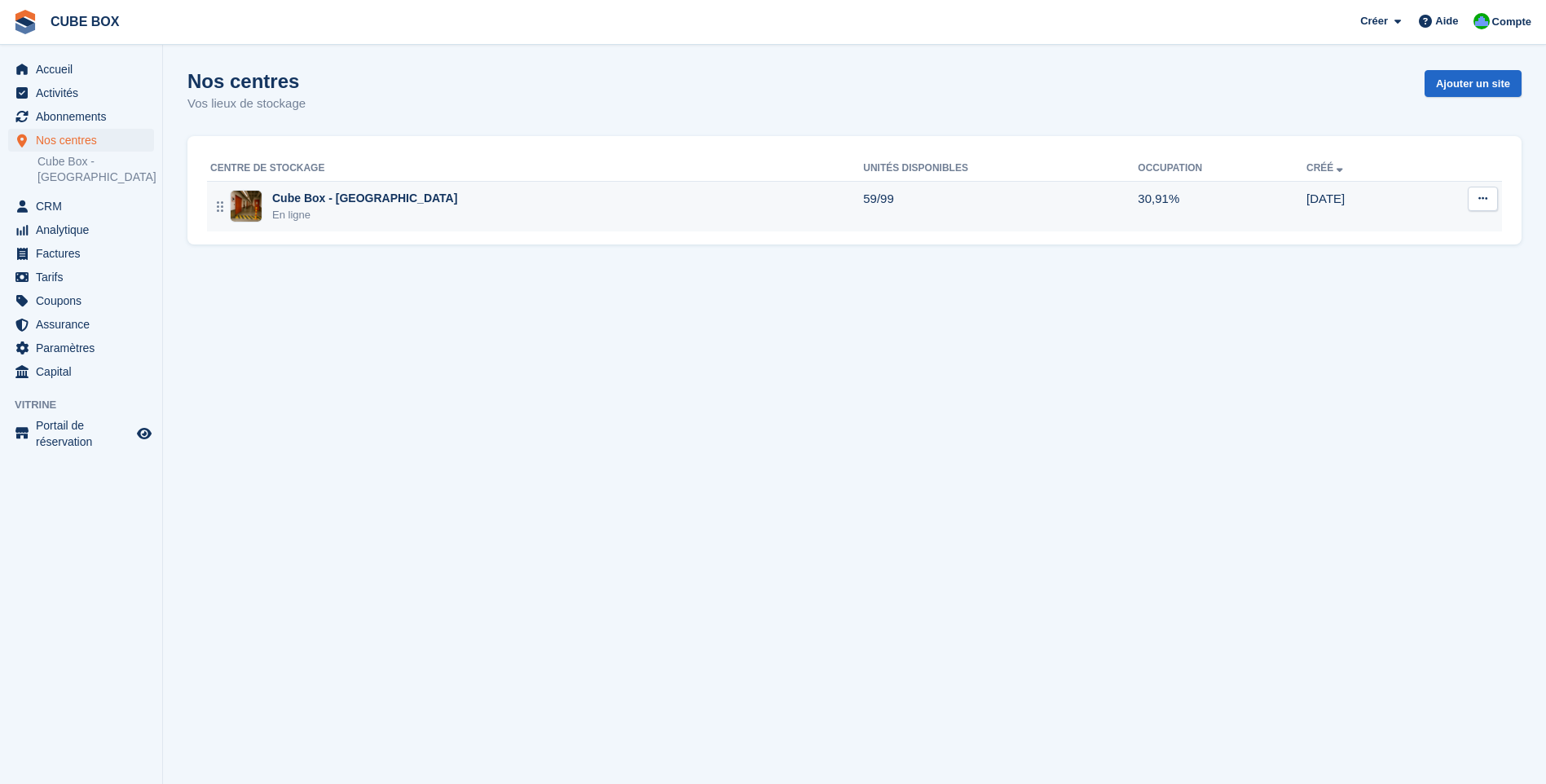
click at [391, 210] on div "En ligne" at bounding box center [365, 215] width 185 height 17
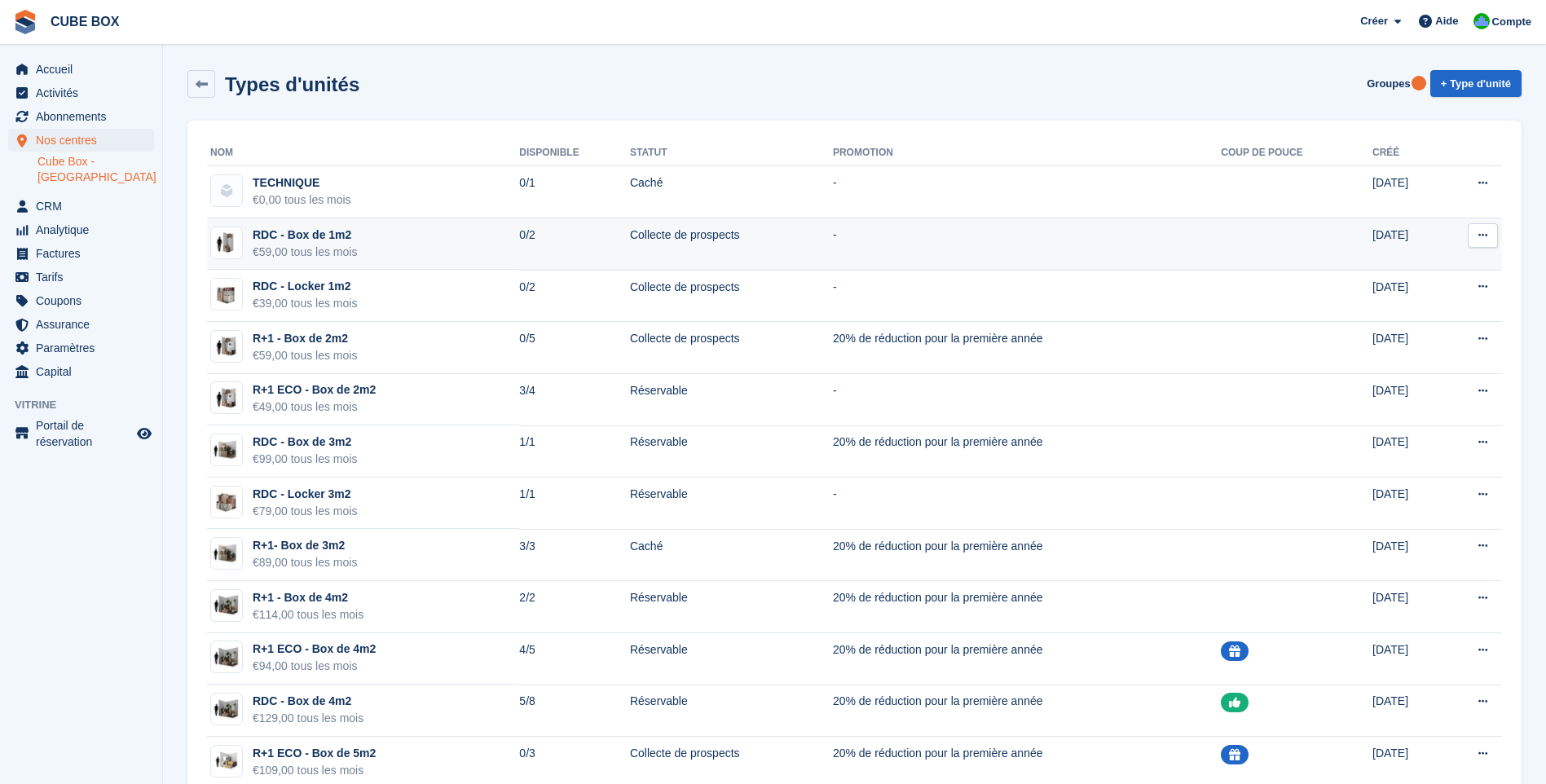
click at [524, 251] on td "0/2" at bounding box center [574, 244] width 110 height 52
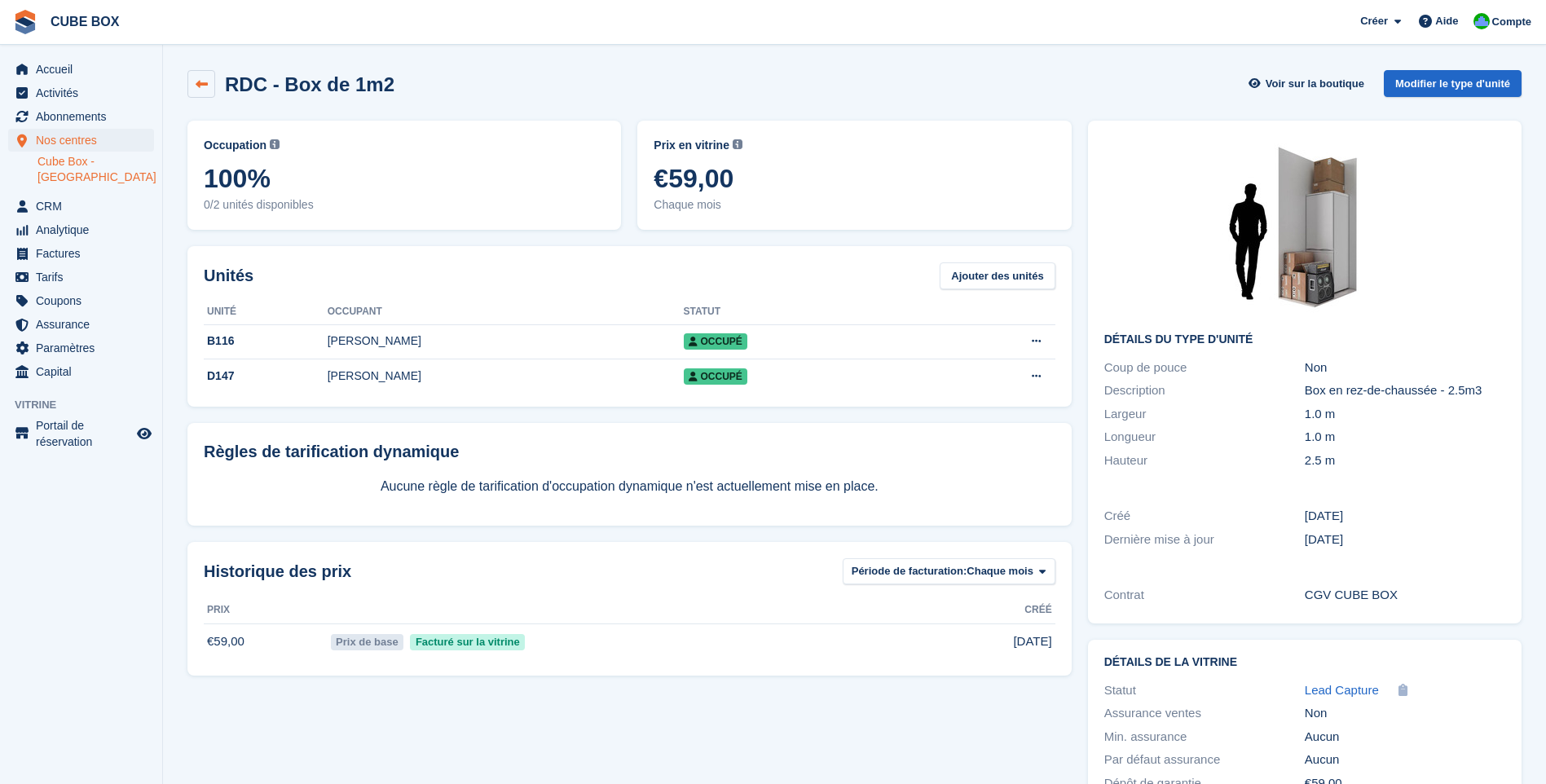
click at [199, 80] on icon at bounding box center [201, 84] width 12 height 12
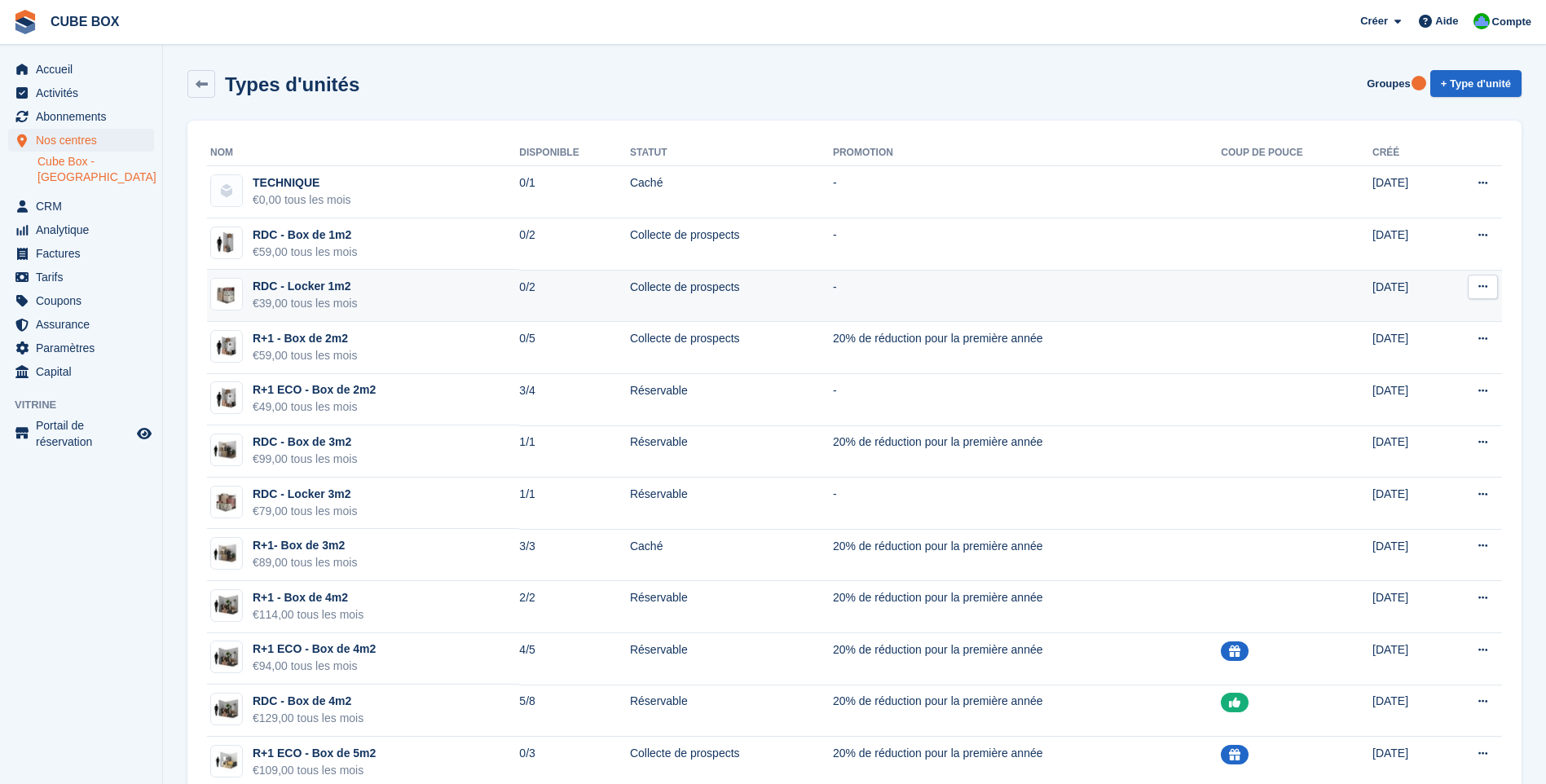
click at [521, 287] on td "0/2" at bounding box center [574, 296] width 110 height 52
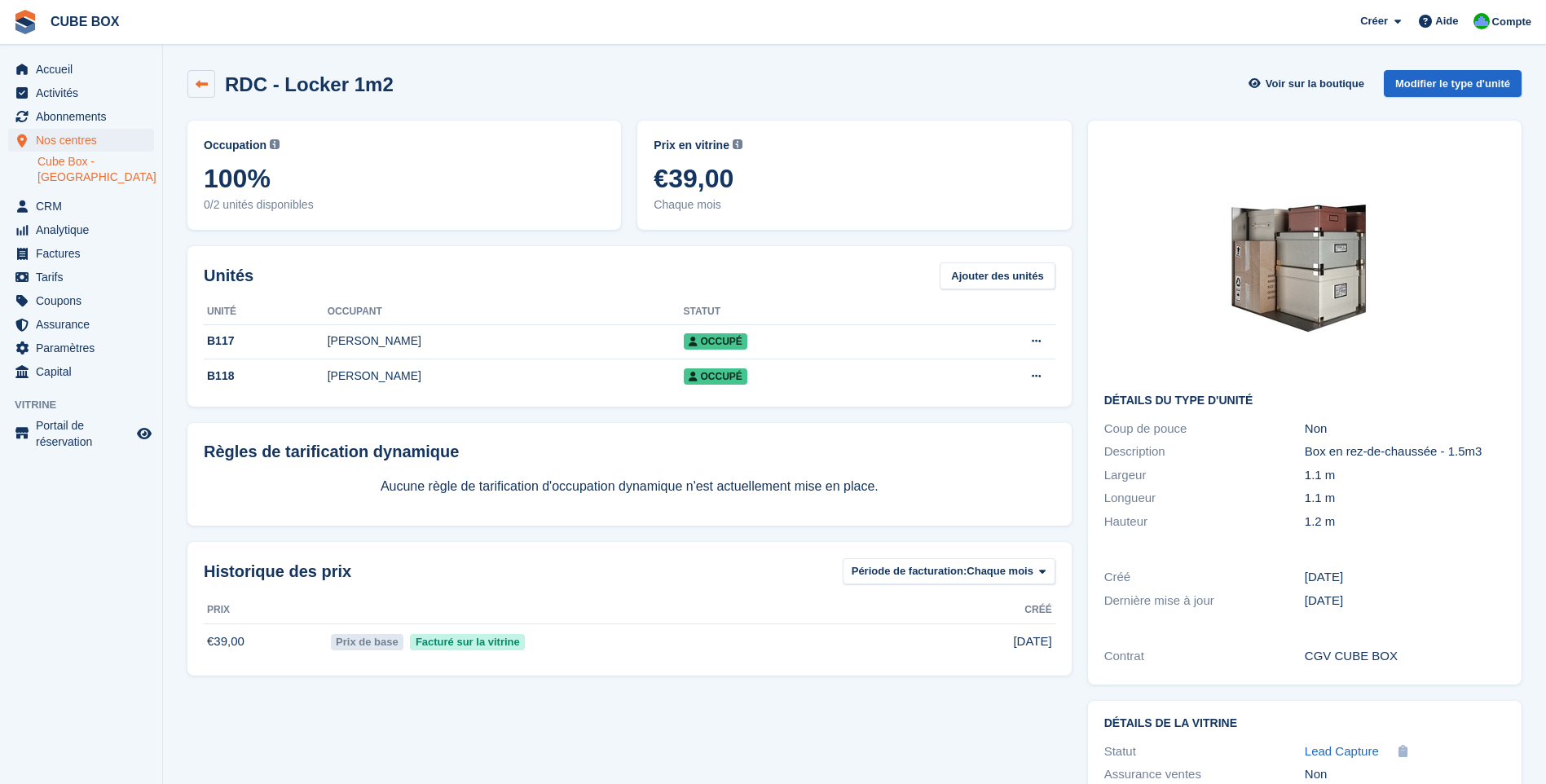
click at [199, 83] on icon at bounding box center [201, 84] width 12 height 12
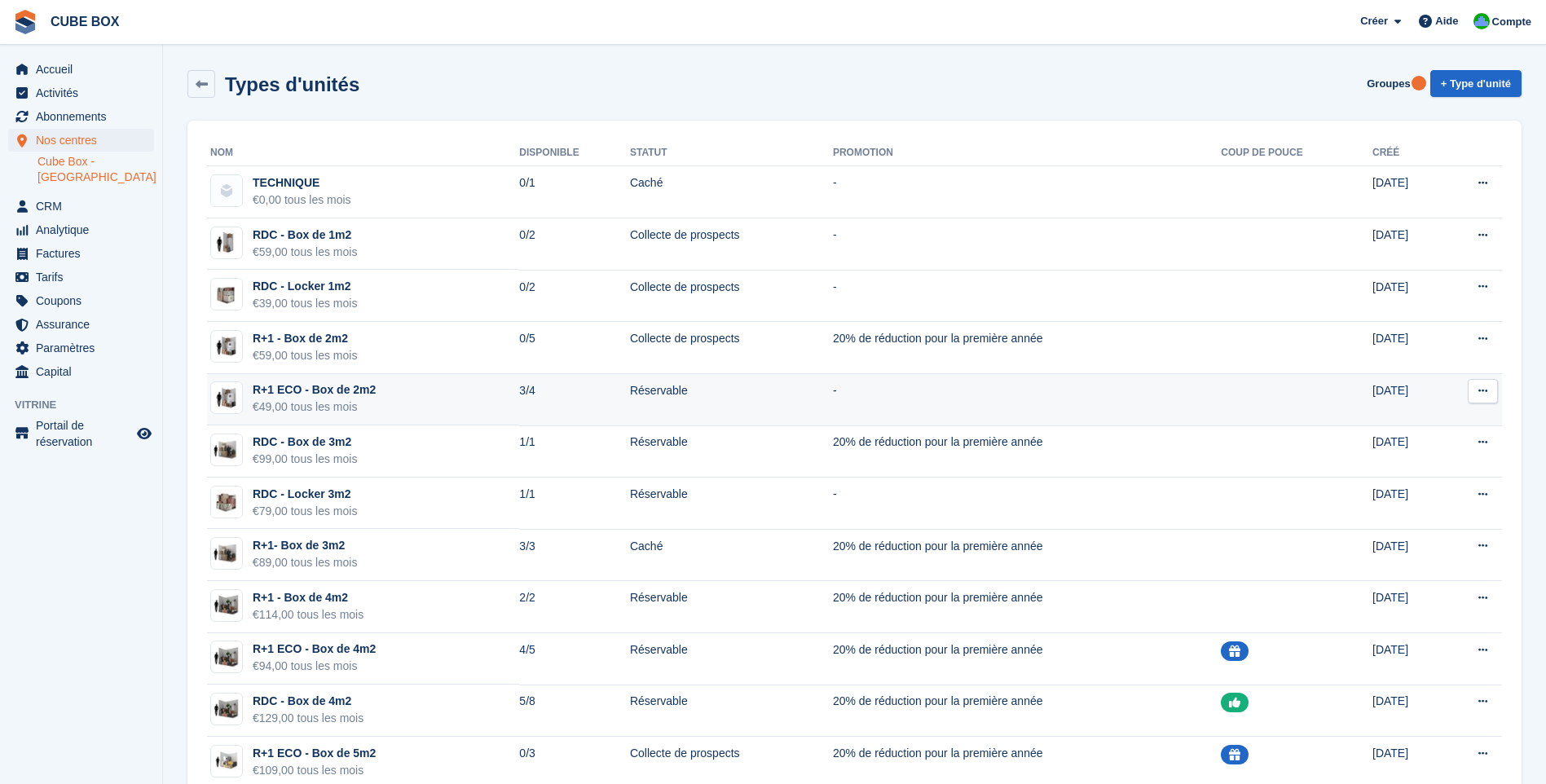
click at [448, 406] on td "R+1 ECO - Box de 2m2 €49,00 tous les mois" at bounding box center [363, 399] width 312 height 52
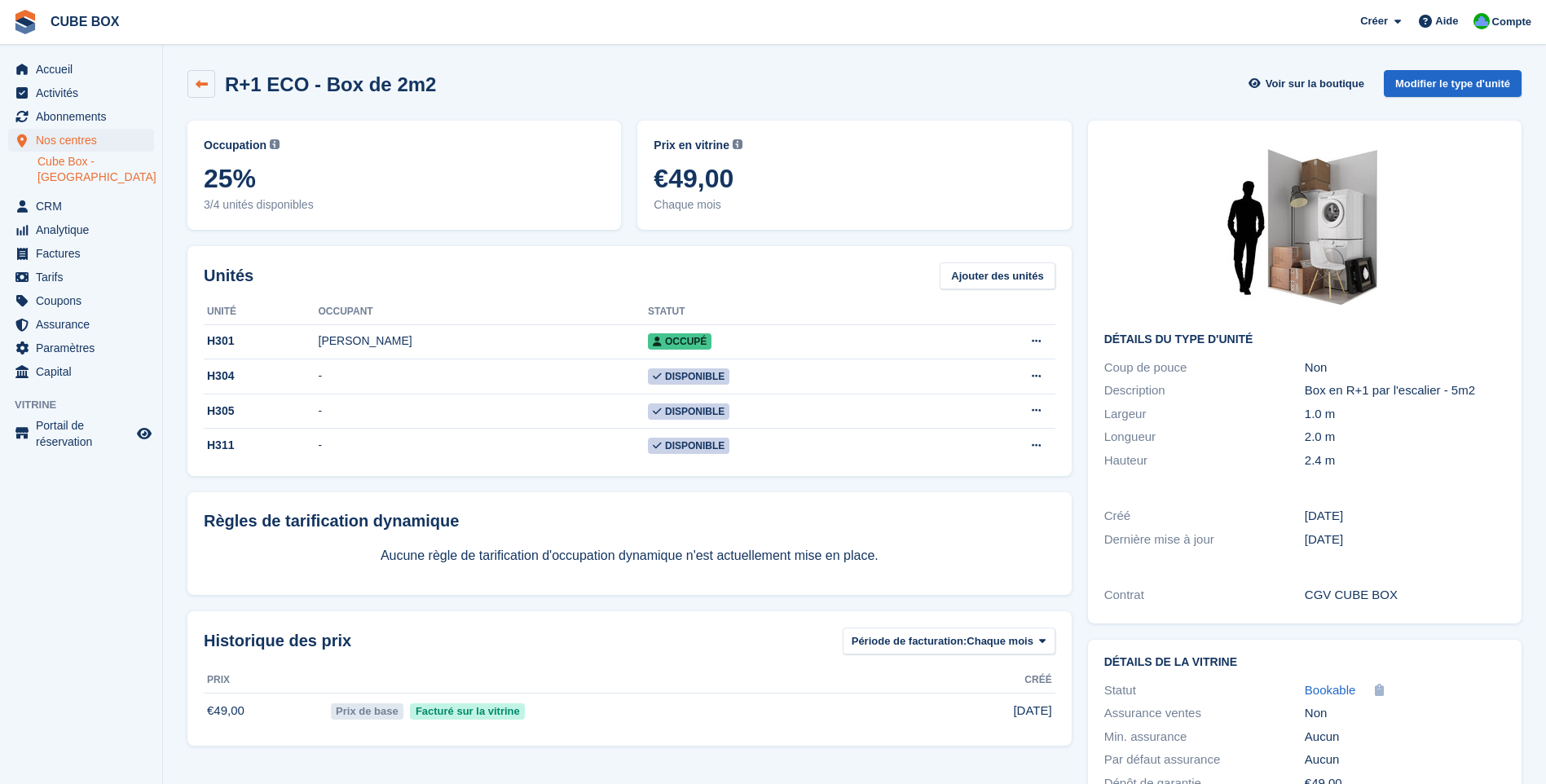
click at [199, 91] on link at bounding box center [201, 83] width 27 height 27
